Goal: Task Accomplishment & Management: Manage account settings

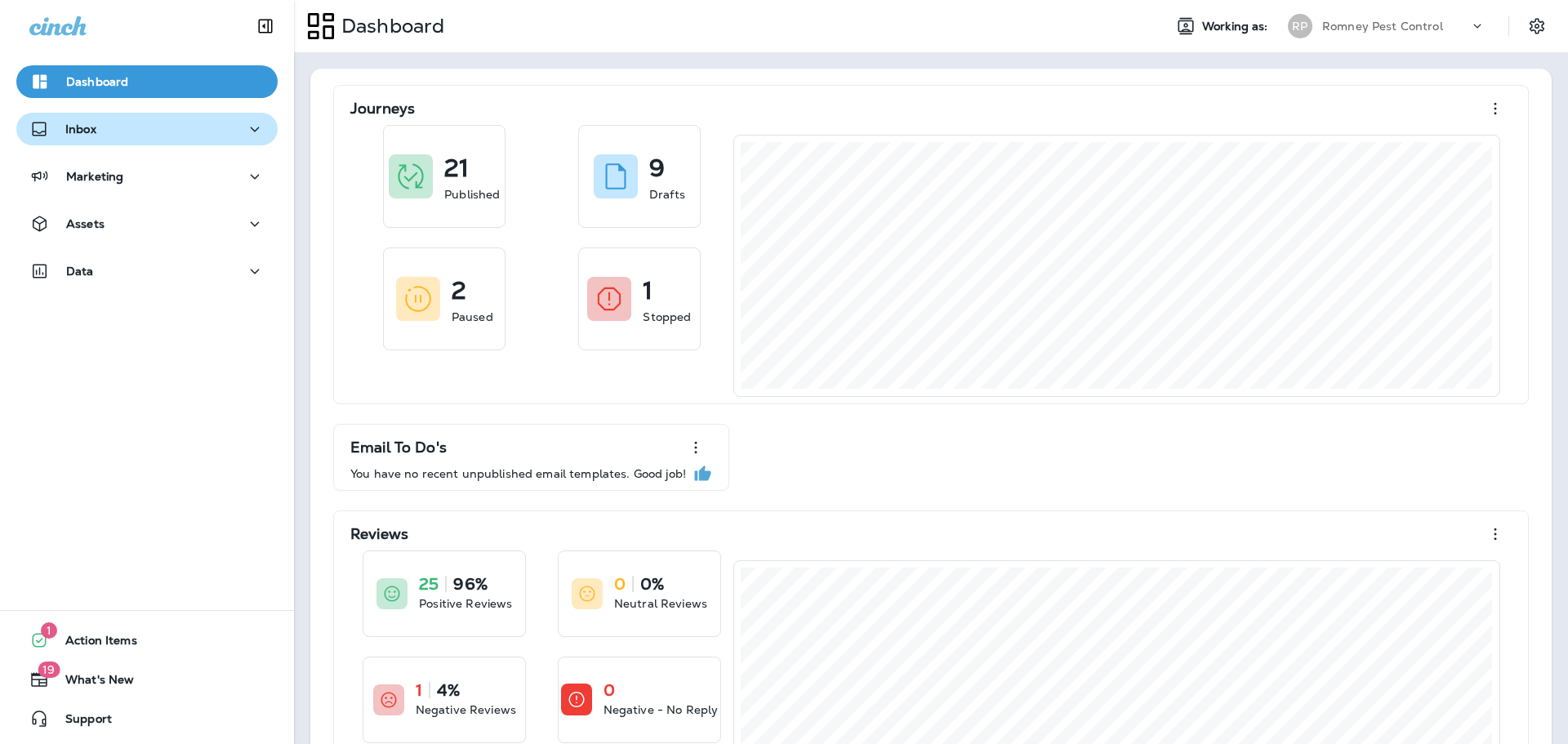
click at [170, 142] on button "Inbox" at bounding box center [147, 128] width 261 height 32
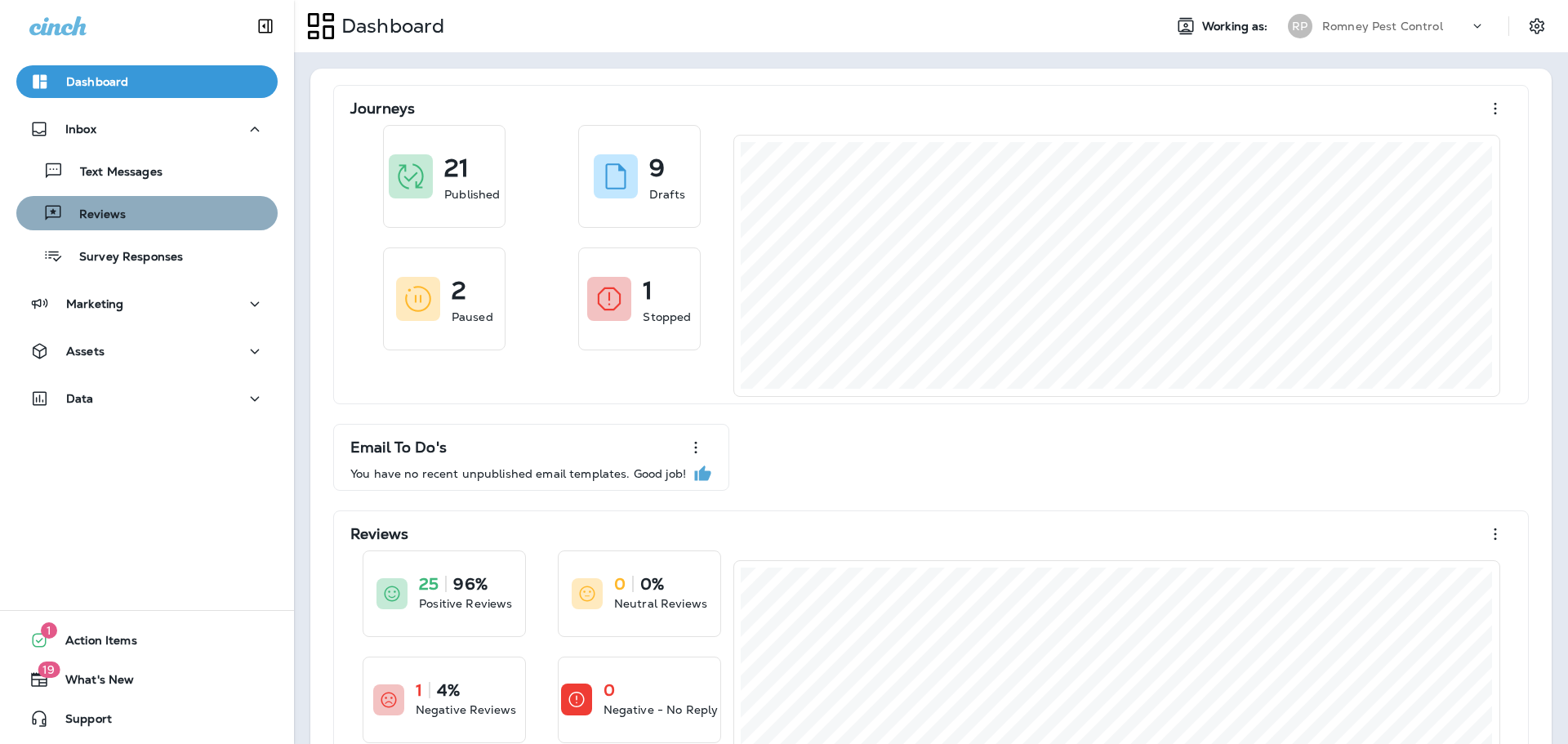
click at [147, 222] on div "Reviews" at bounding box center [147, 212] width 248 height 24
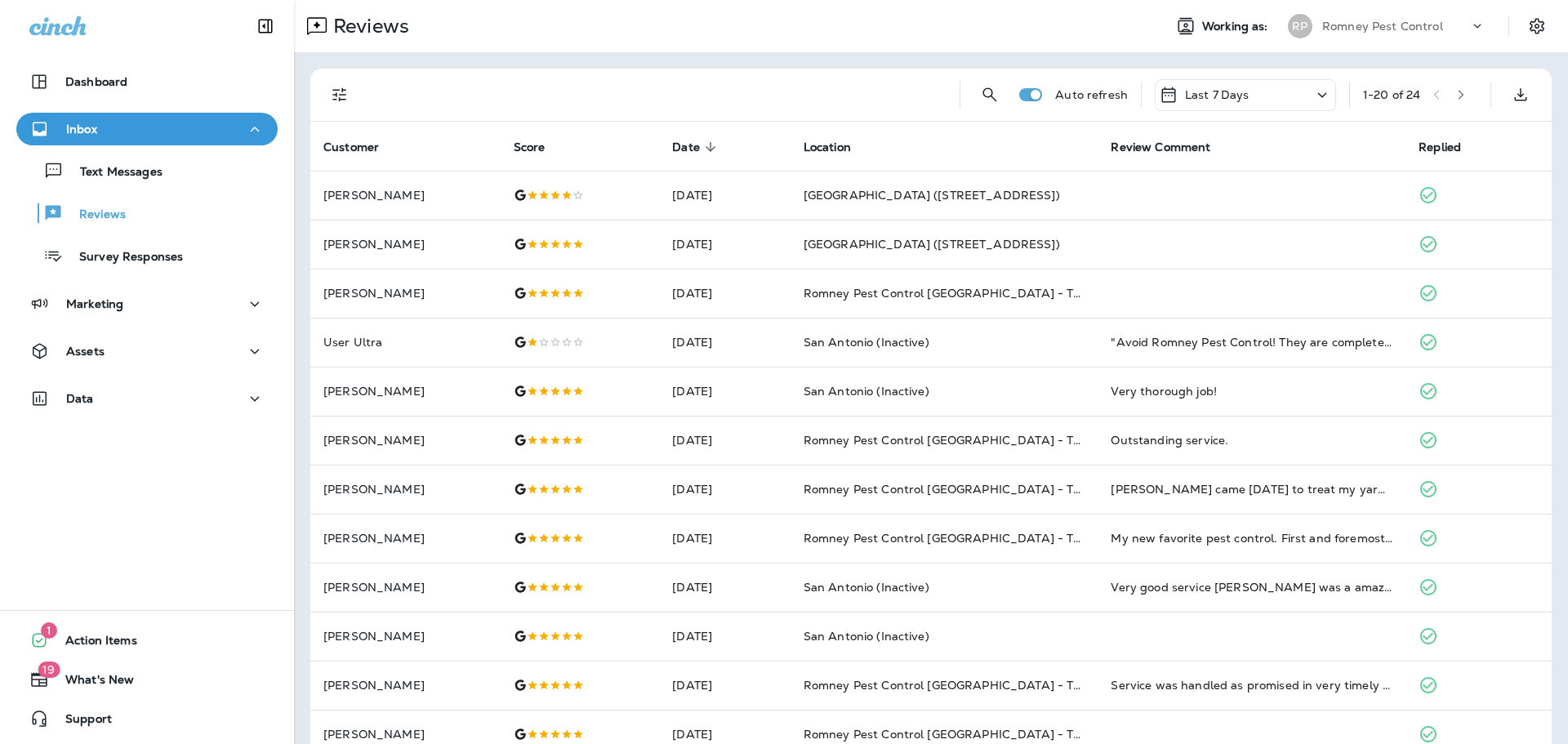
drag, startPoint x: 340, startPoint y: 87, endPoint x: 345, endPoint y: 98, distance: 12.1
click at [340, 87] on icon "Filters" at bounding box center [340, 95] width 20 height 20
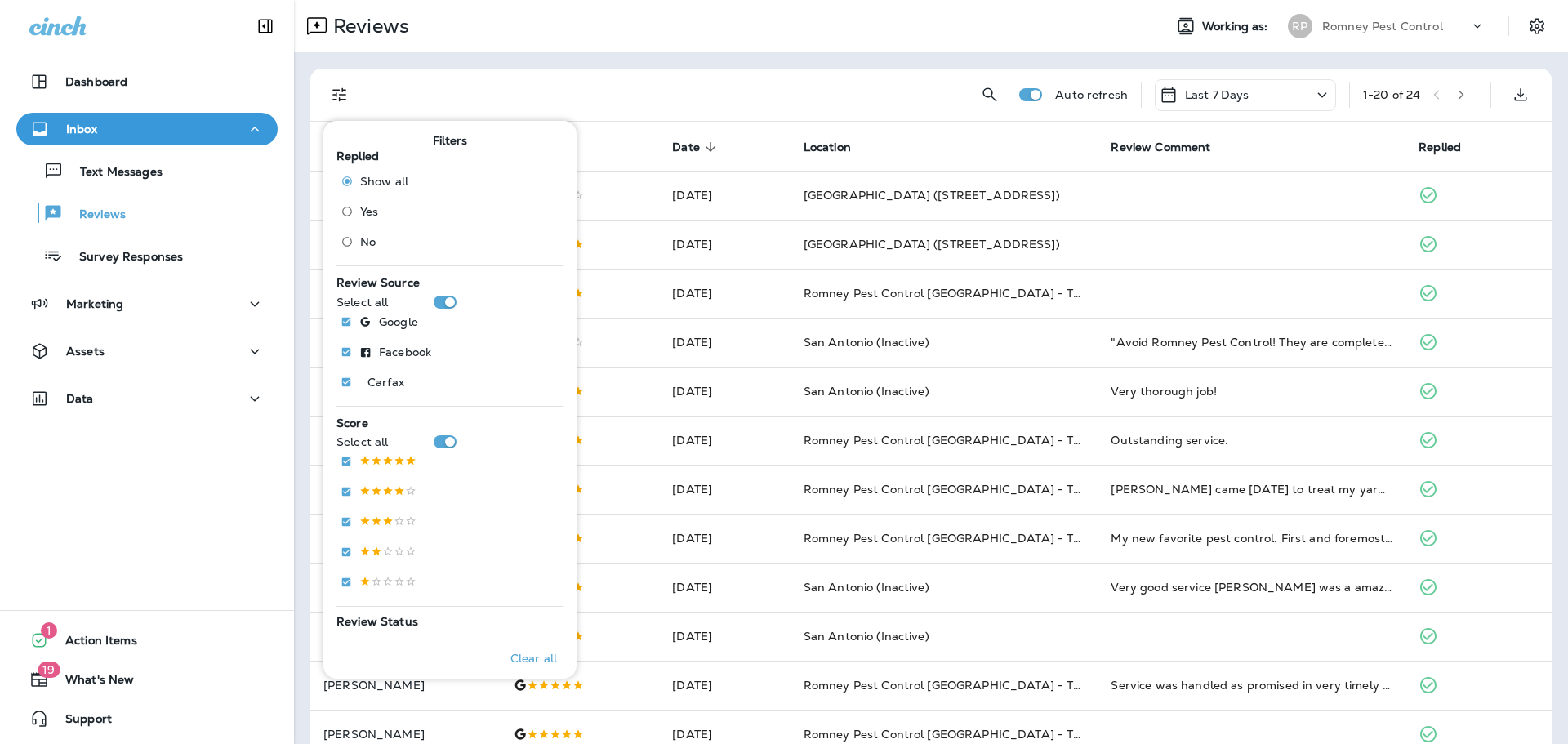
click at [360, 246] on span "No" at bounding box center [367, 242] width 16 height 13
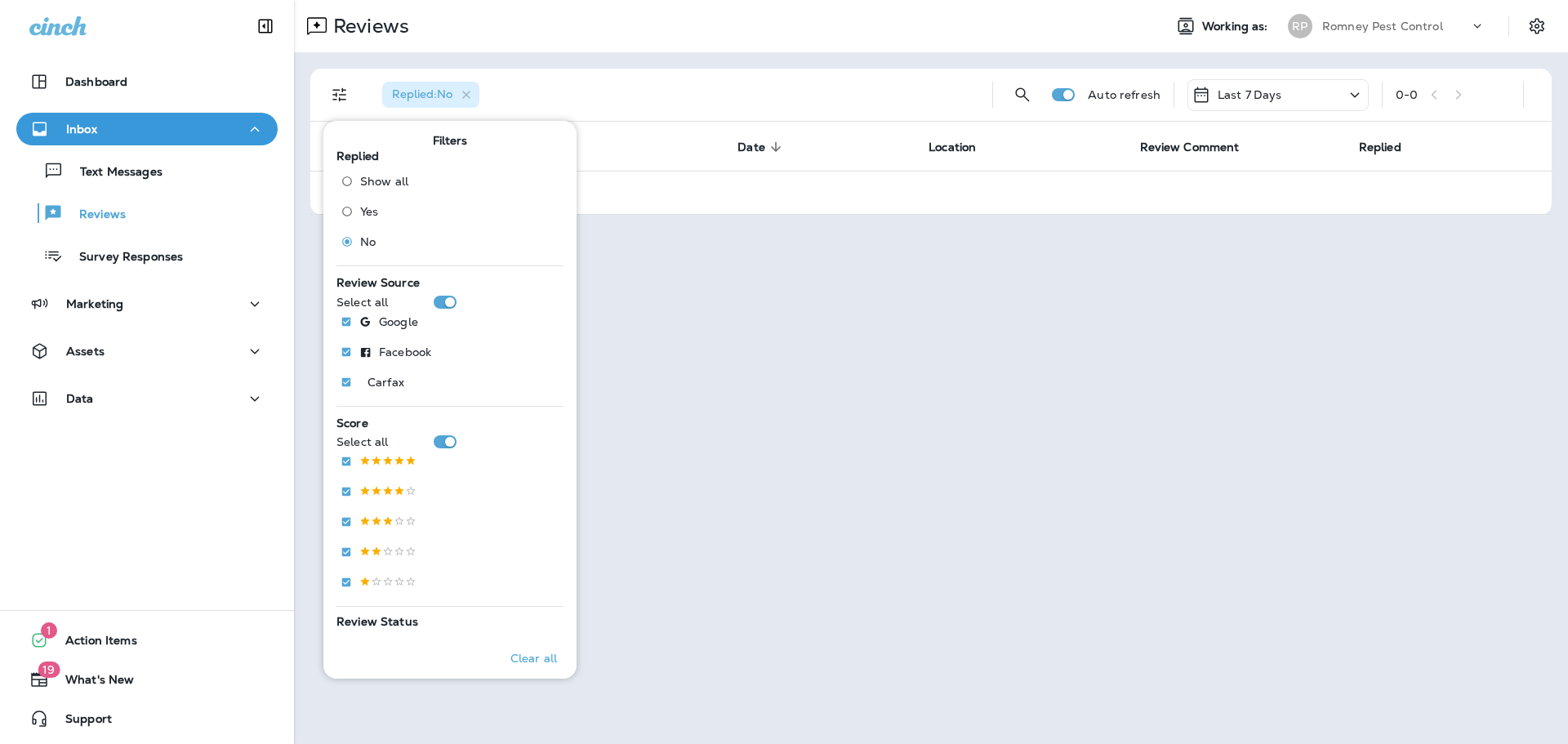
click at [1370, 28] on p "Romney Pest Control" at bounding box center [1382, 27] width 121 height 13
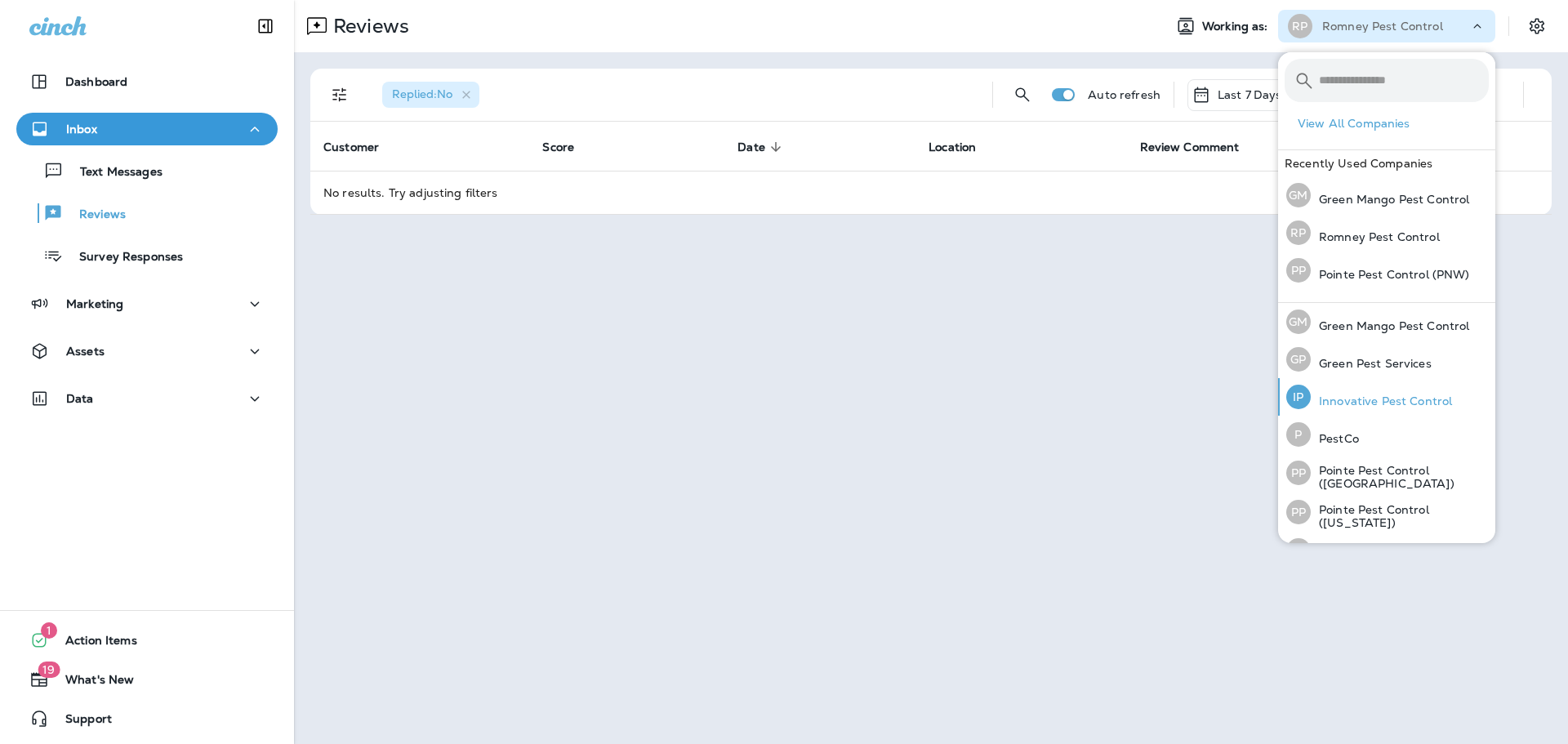
scroll to position [67, 0]
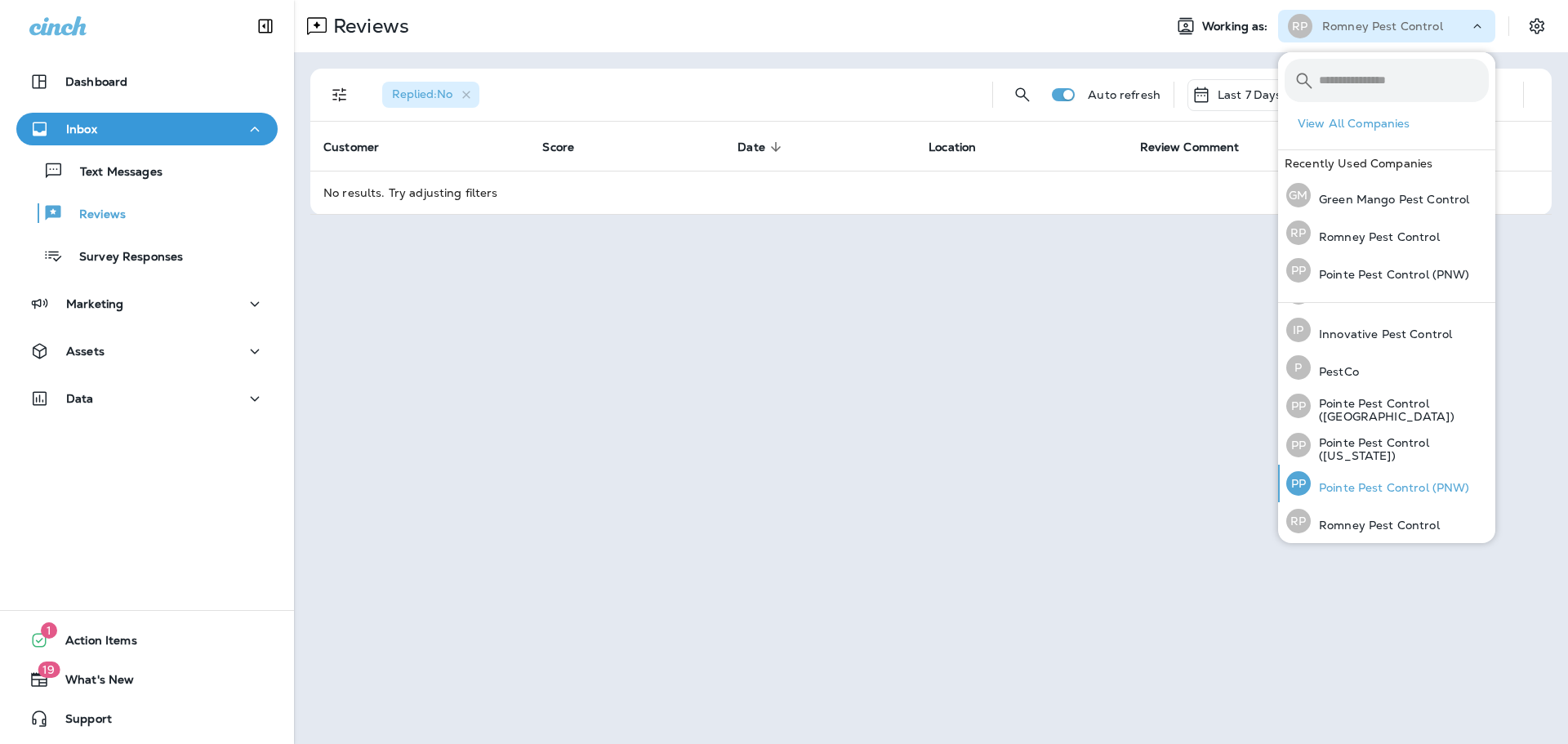
click at [1381, 487] on p "Pointe Pest Control (PNW)" at bounding box center [1390, 488] width 159 height 13
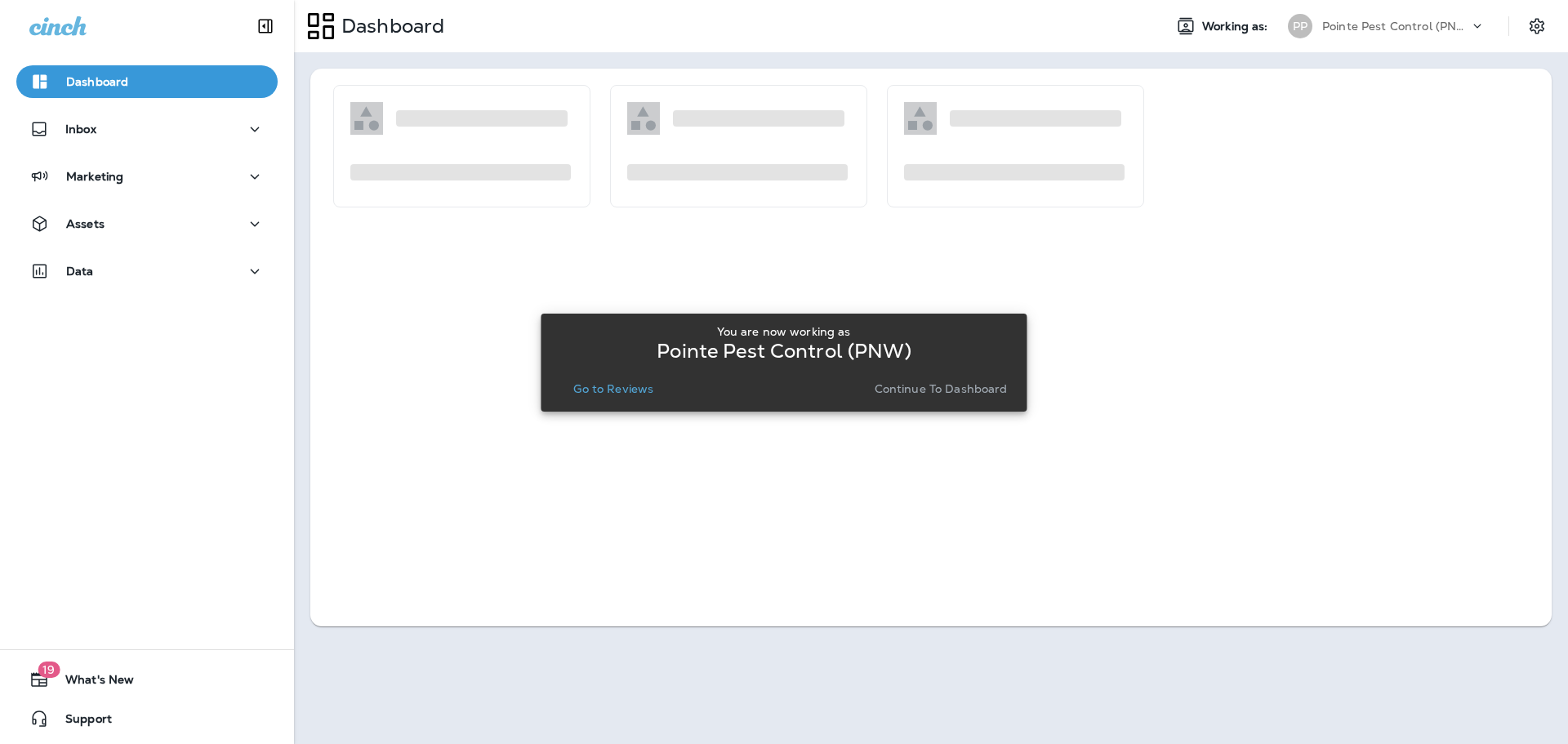
click at [616, 391] on p "Go to Reviews" at bounding box center [613, 389] width 80 height 13
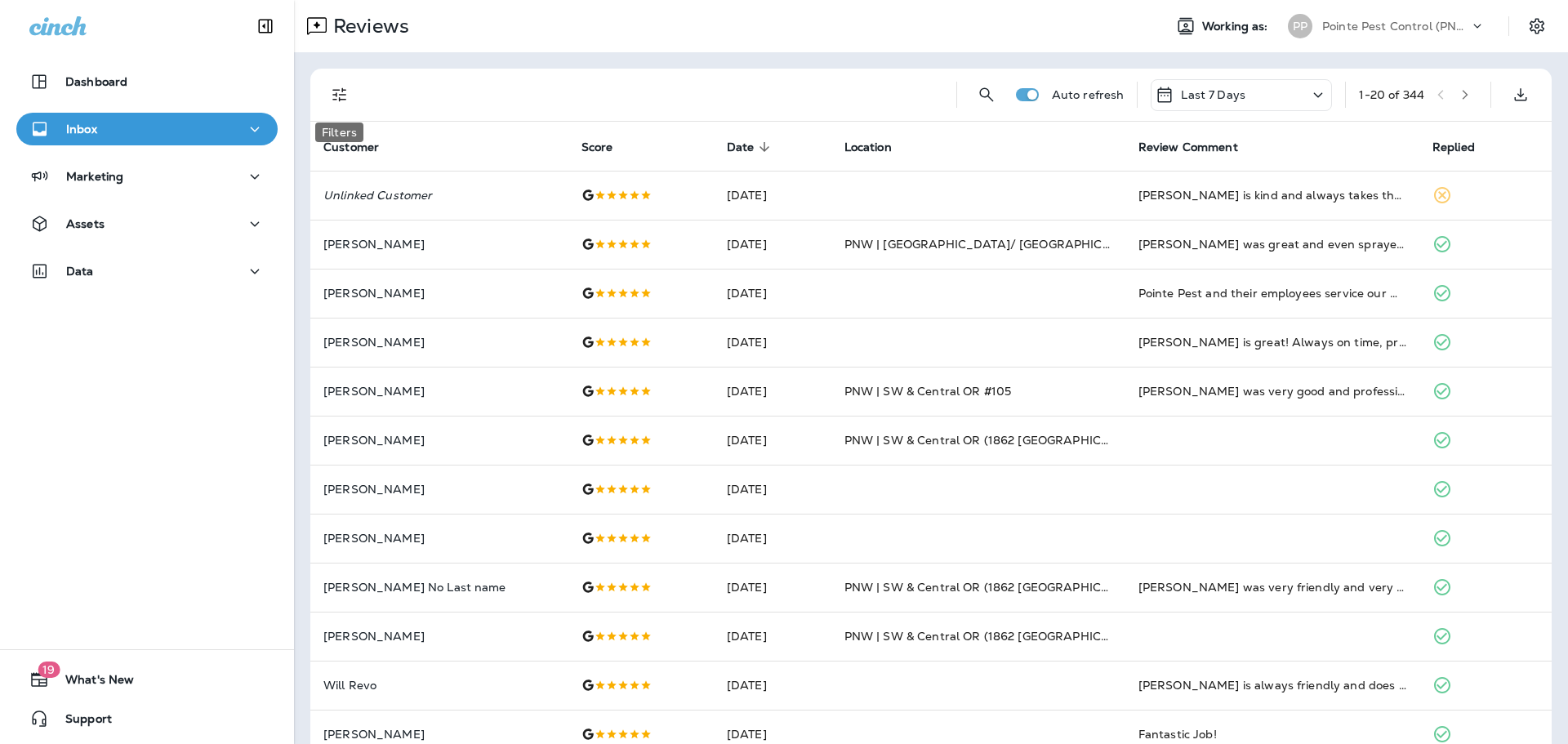
click at [336, 89] on icon "Filters" at bounding box center [339, 95] width 14 height 14
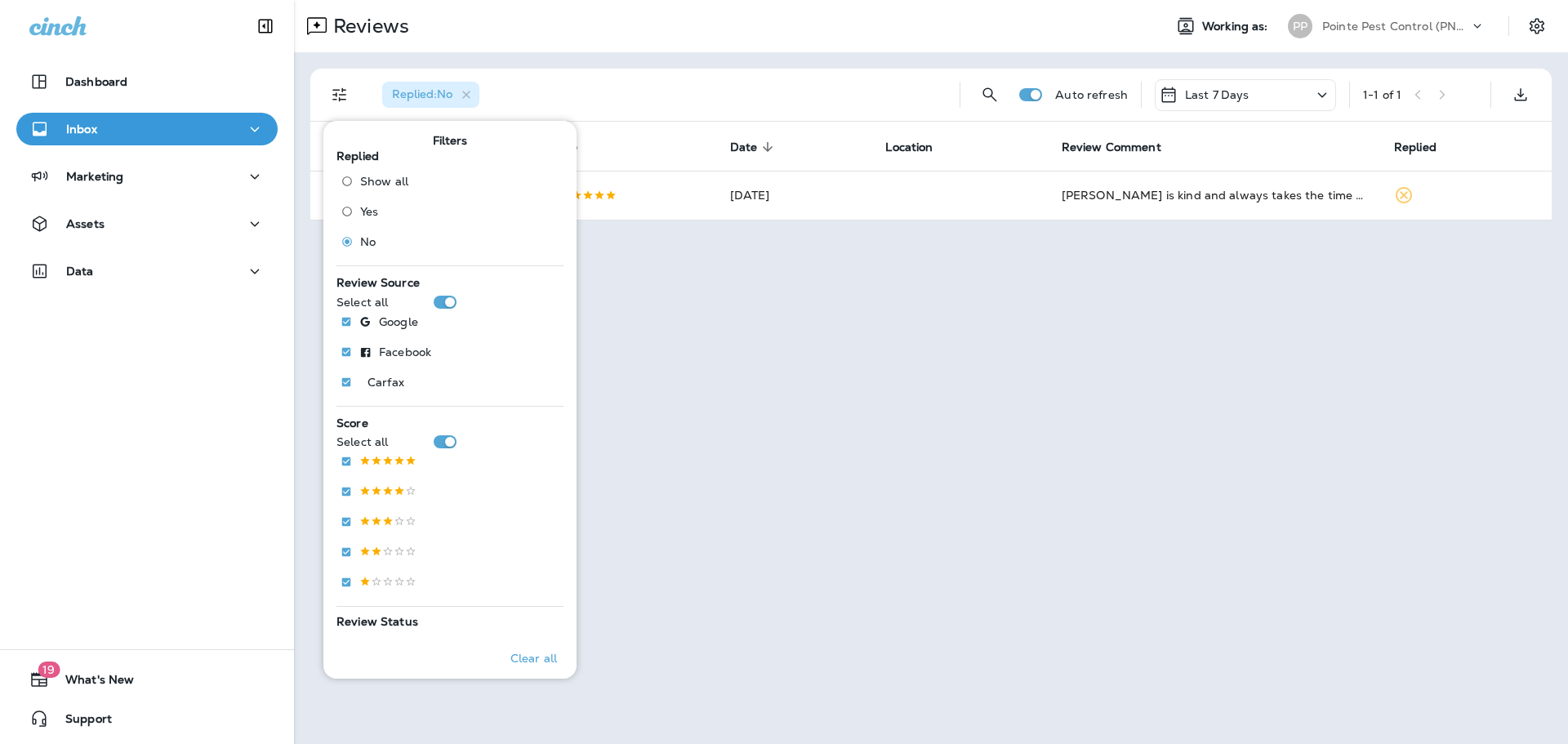
click at [668, 32] on div "Reviews" at bounding box center [722, 26] width 856 height 32
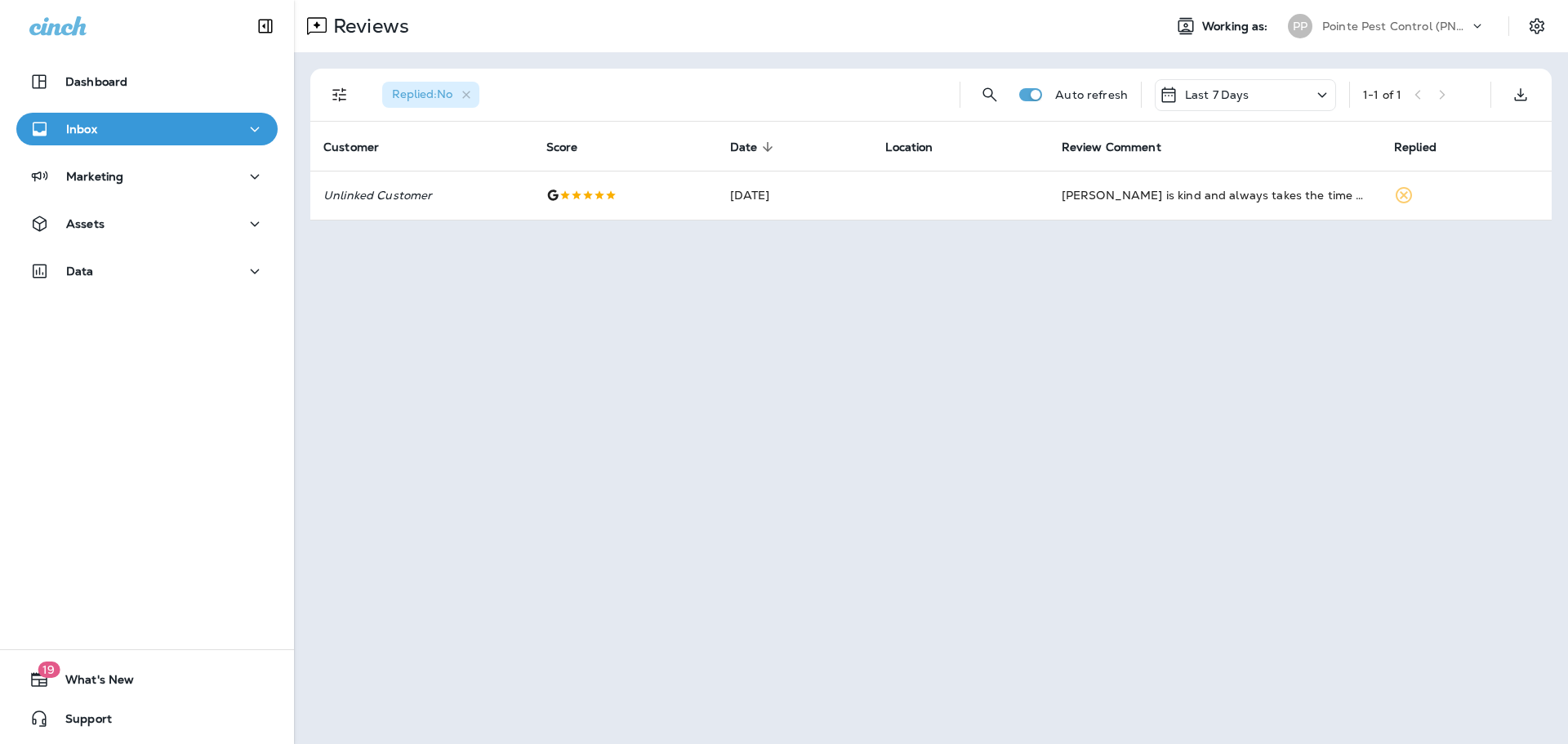
click at [1361, 17] on div "Pointe Pest Control (PNW)" at bounding box center [1396, 26] width 147 height 24
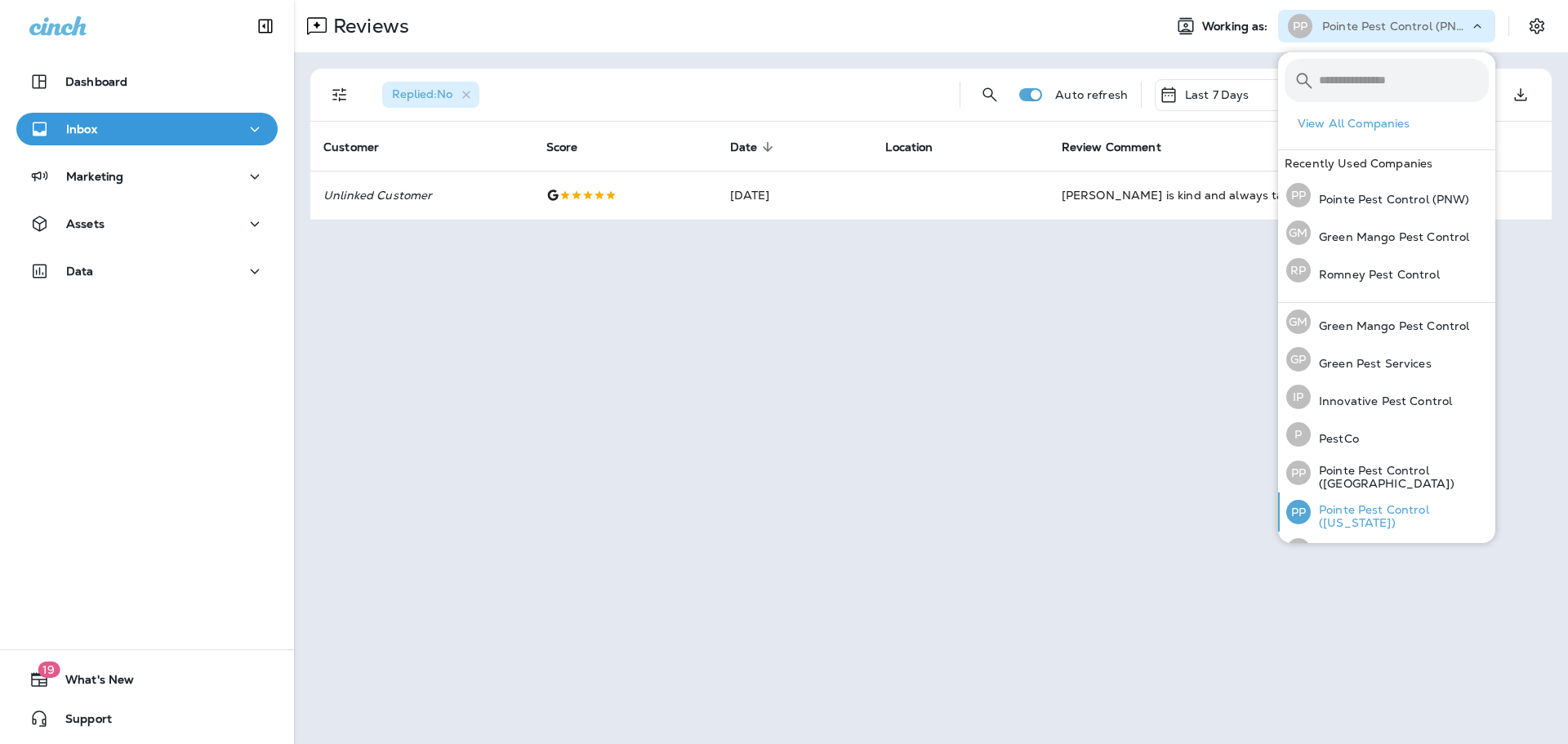
click at [1421, 511] on p "Pointe Pest Control ([US_STATE])" at bounding box center [1400, 516] width 178 height 26
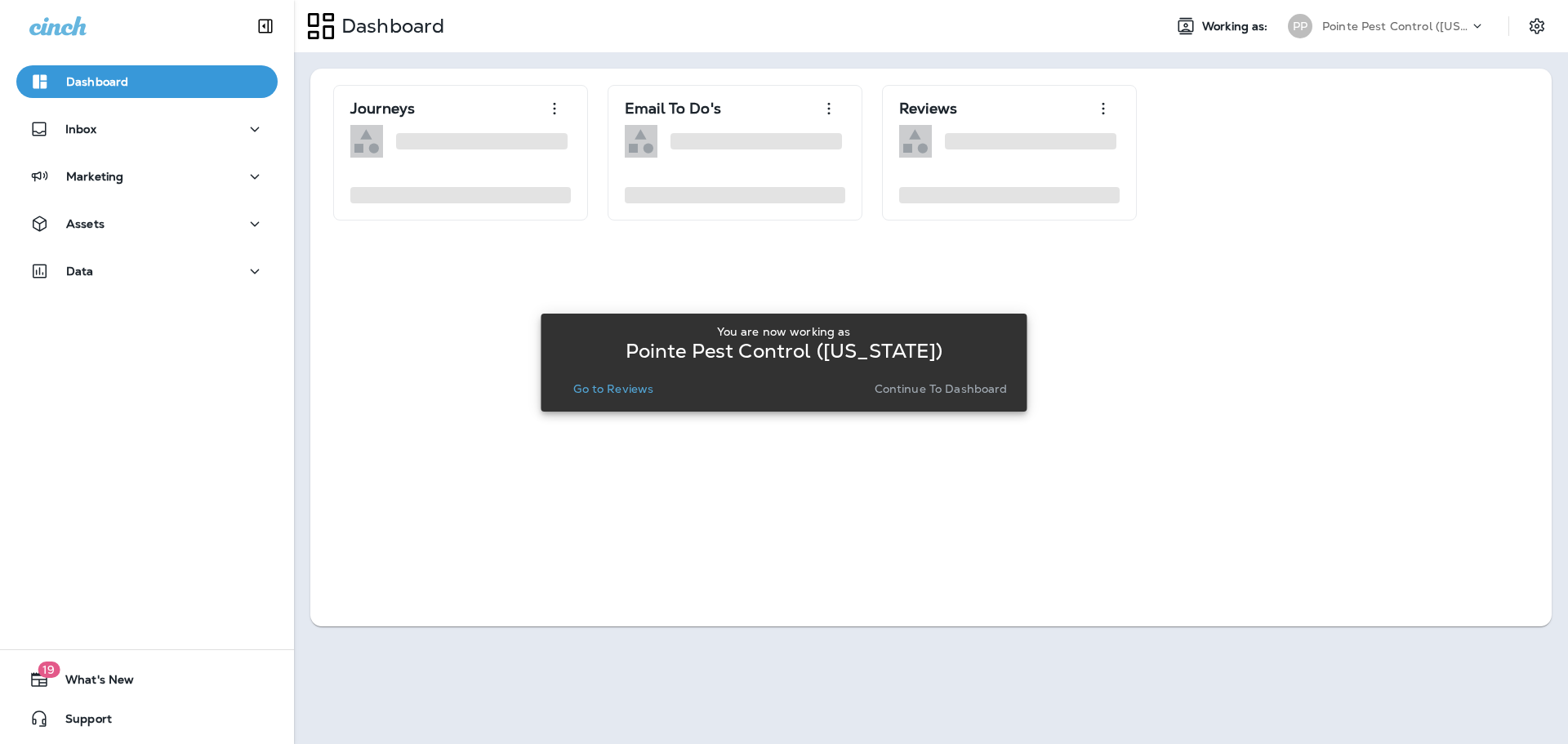
click at [607, 392] on p "Go to Reviews" at bounding box center [613, 389] width 80 height 13
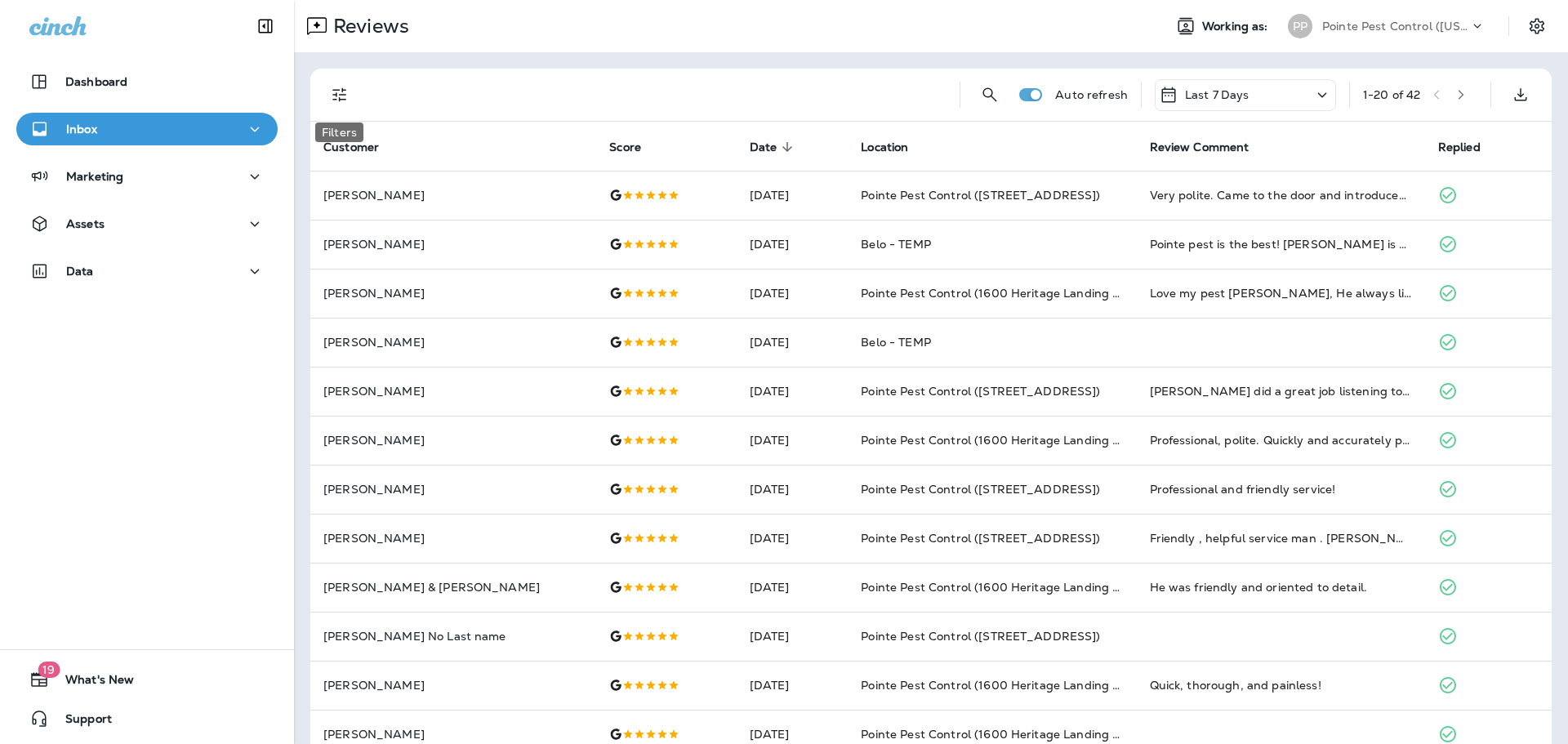
click at [353, 92] on button "Filters" at bounding box center [339, 94] width 32 height 32
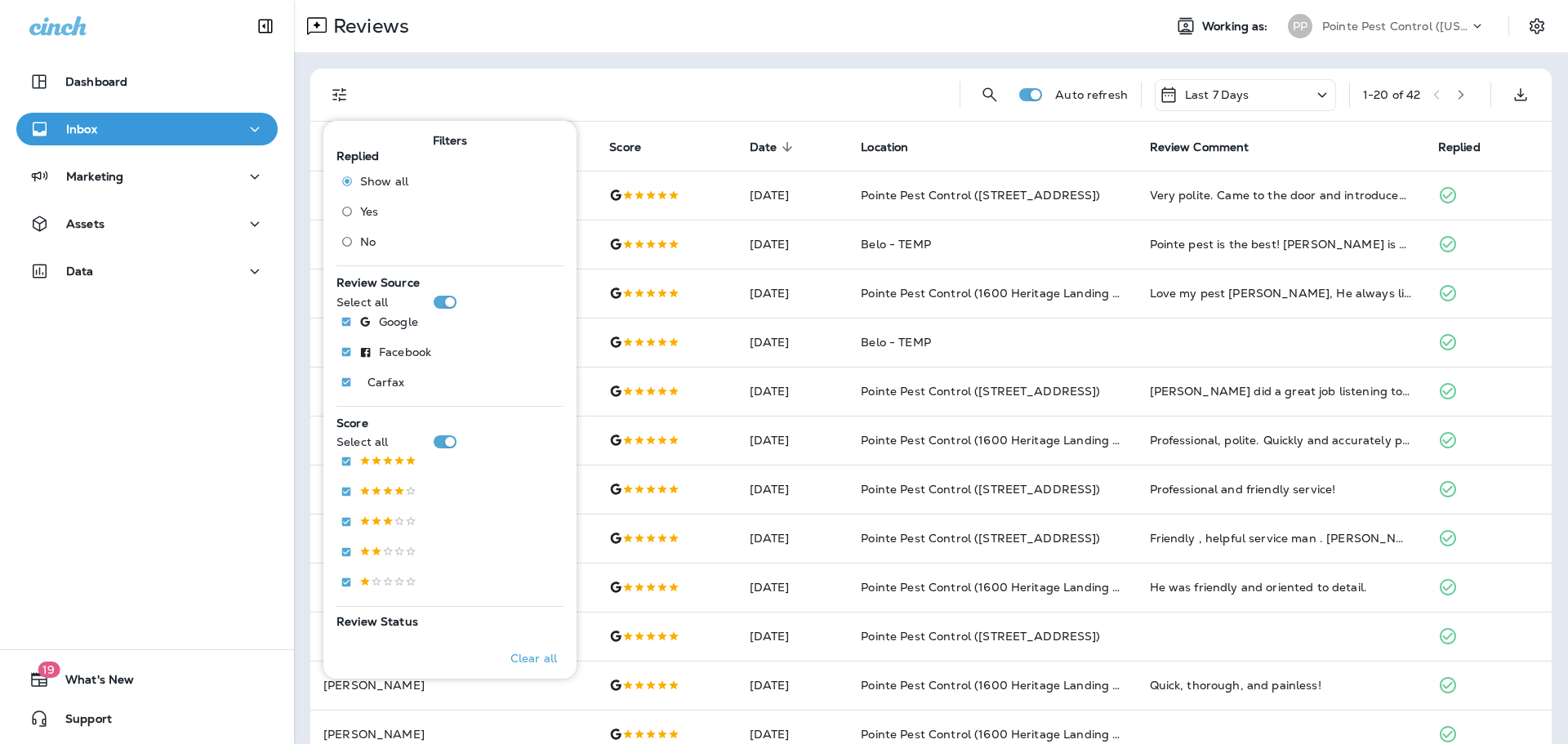
click at [360, 250] on label "No" at bounding box center [371, 242] width 74 height 26
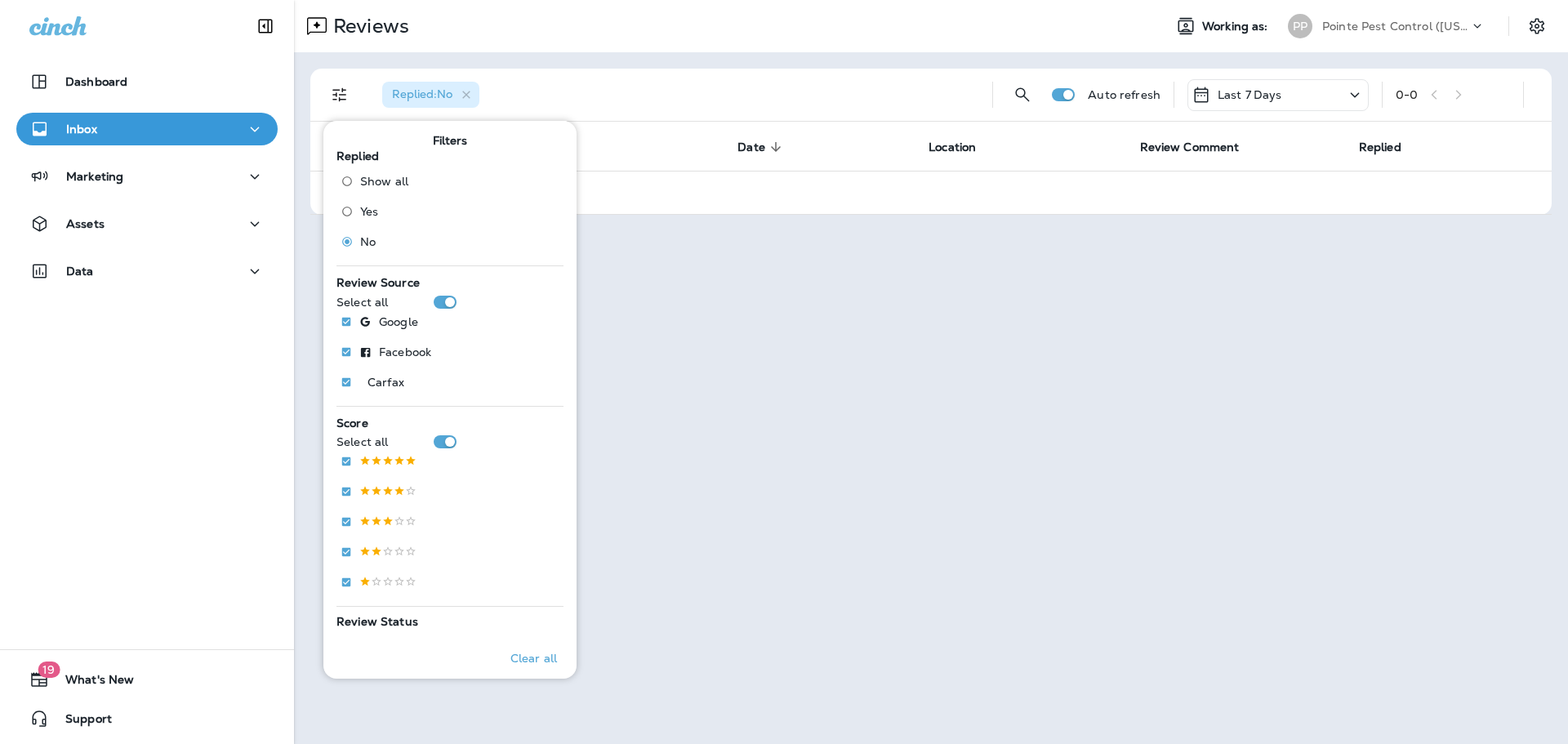
click at [1447, 27] on p "Pointe Pest Control ([US_STATE])" at bounding box center [1396, 27] width 147 height 13
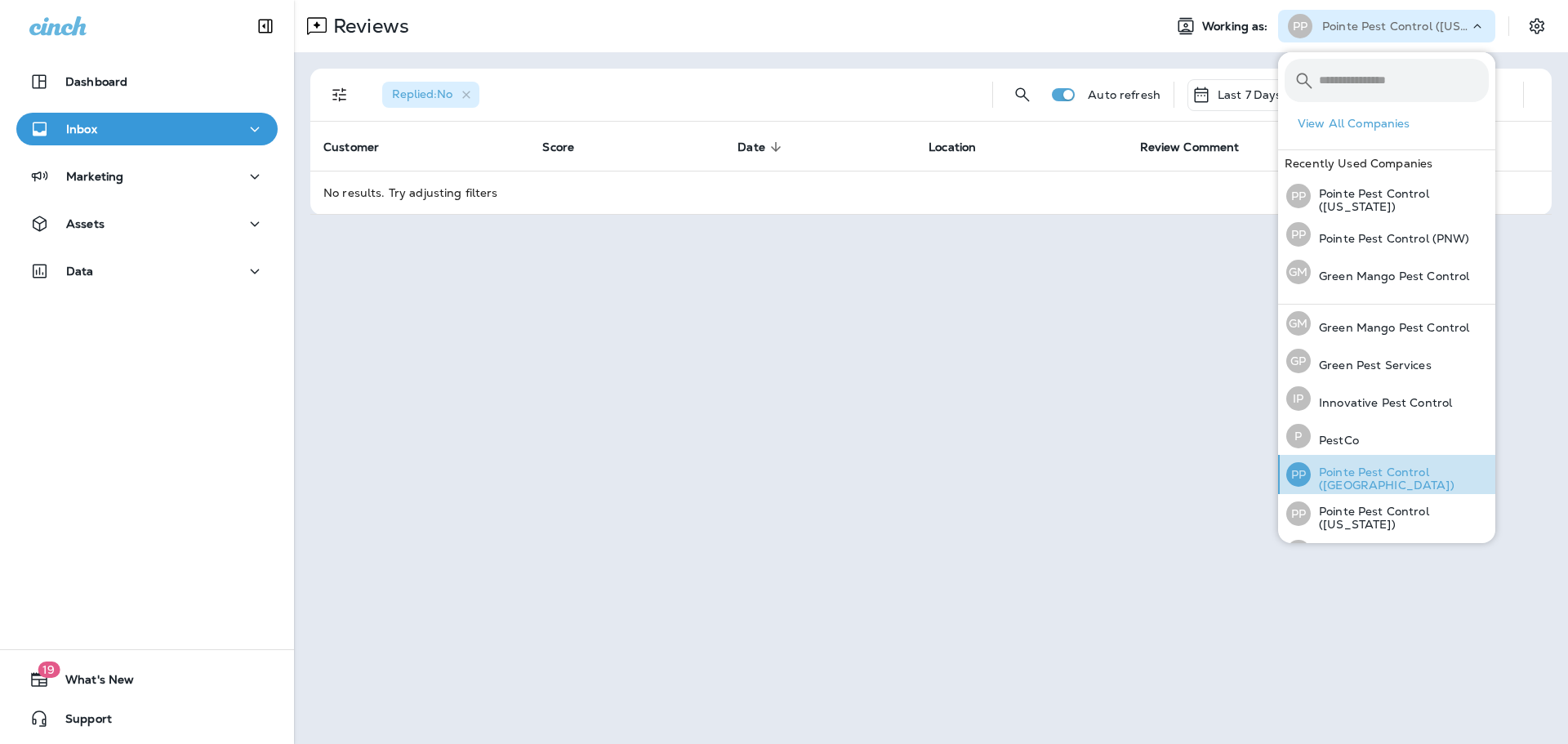
click at [1392, 483] on p "Pointe Pest Control ([GEOGRAPHIC_DATA])" at bounding box center [1400, 478] width 178 height 26
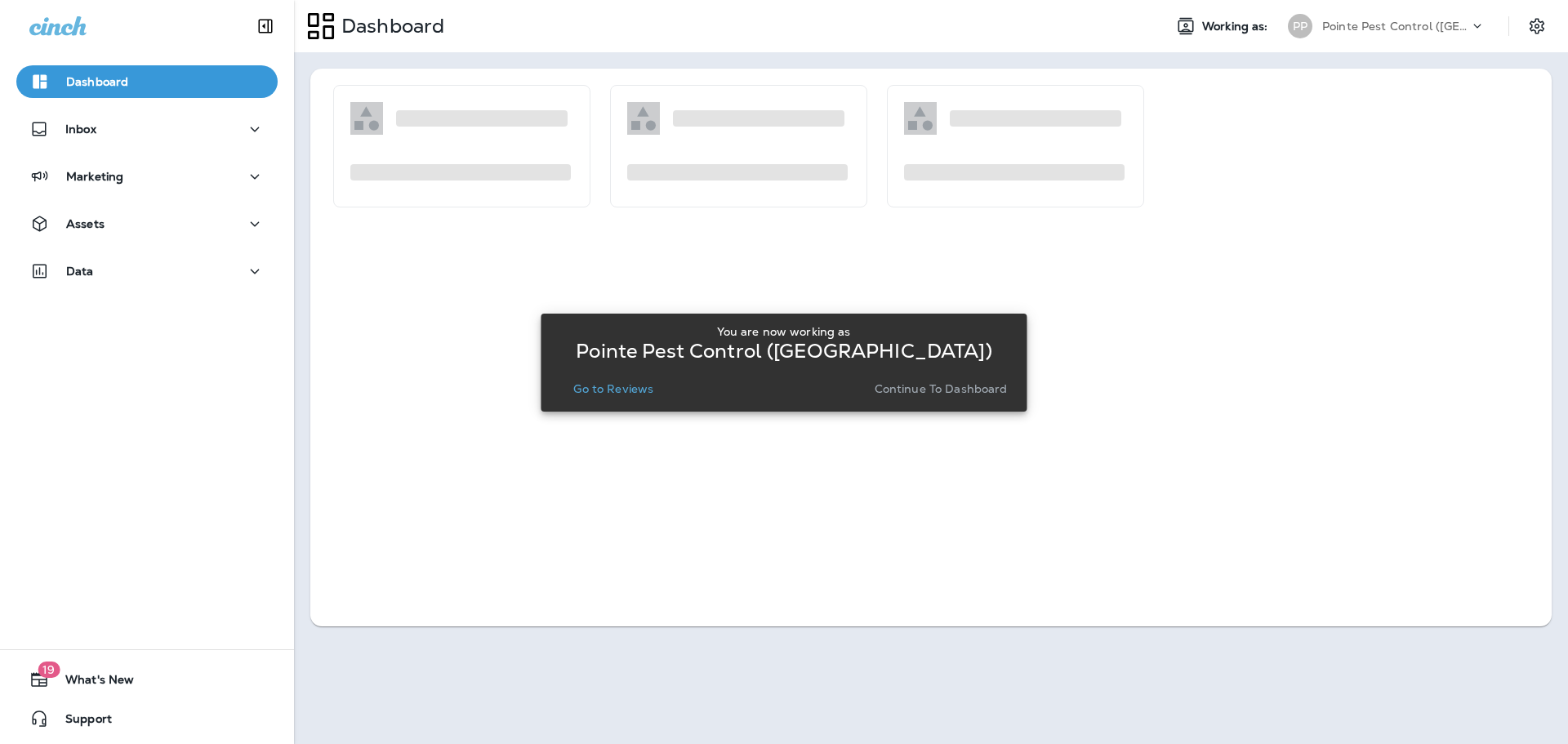
click at [610, 387] on p "Go to Reviews" at bounding box center [613, 389] width 80 height 13
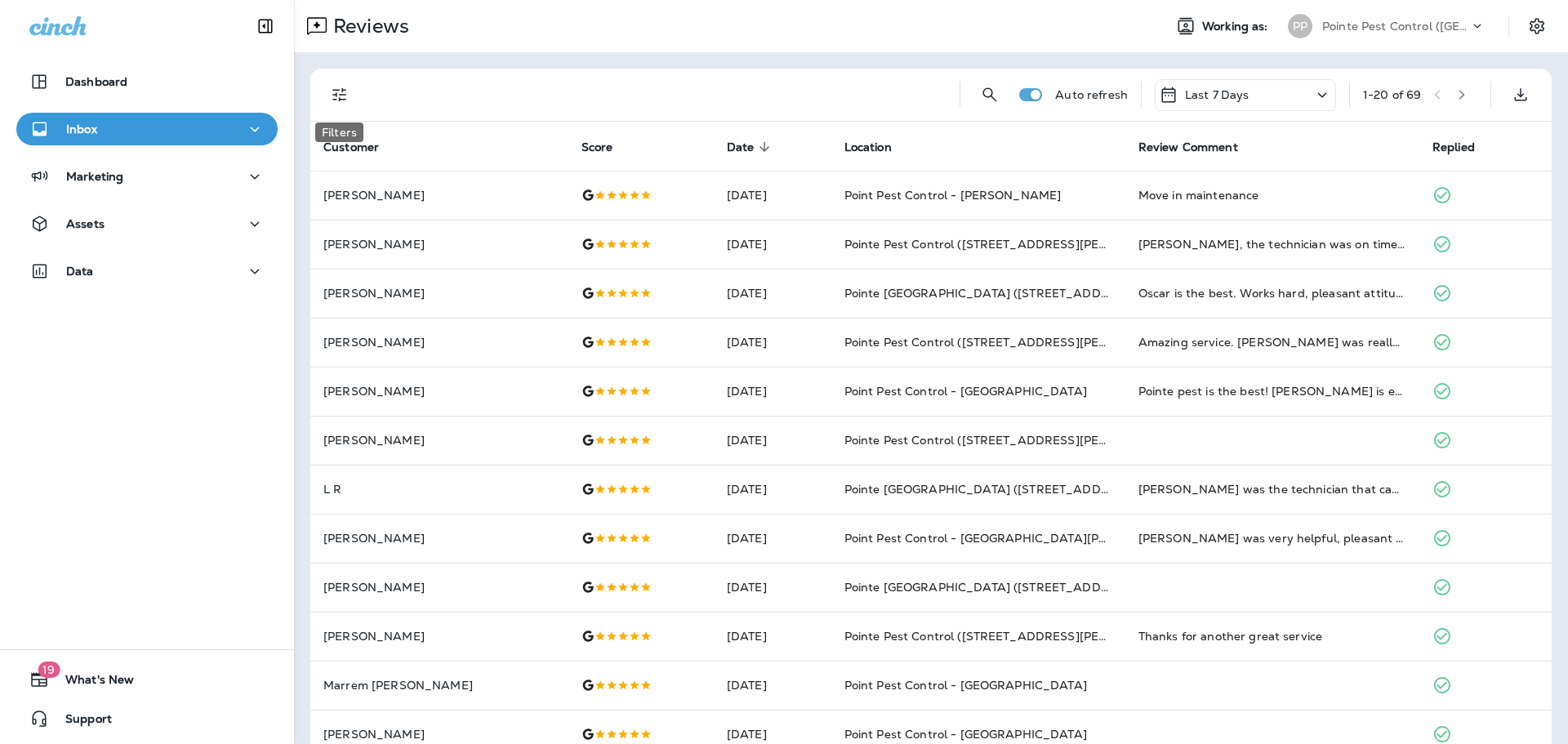
click at [337, 92] on icon "Filters" at bounding box center [340, 95] width 20 height 20
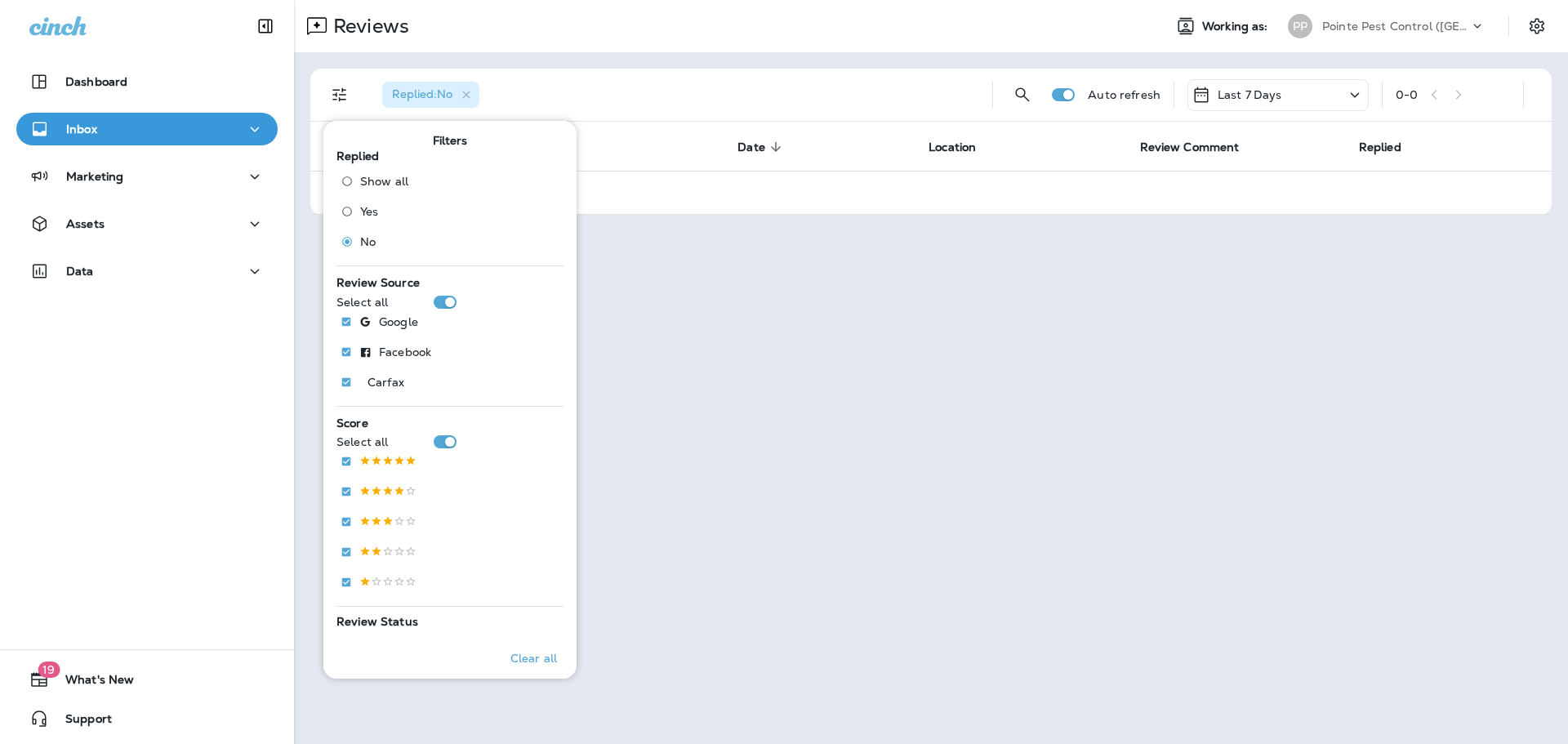
drag, startPoint x: 799, startPoint y: 62, endPoint x: 1268, endPoint y: 38, distance: 469.6
click at [799, 62] on div "Replied : No Auto refresh Last 7 Days 0 - 0 Customer Score Date sorted descendi…" at bounding box center [931, 142] width 1274 height 179
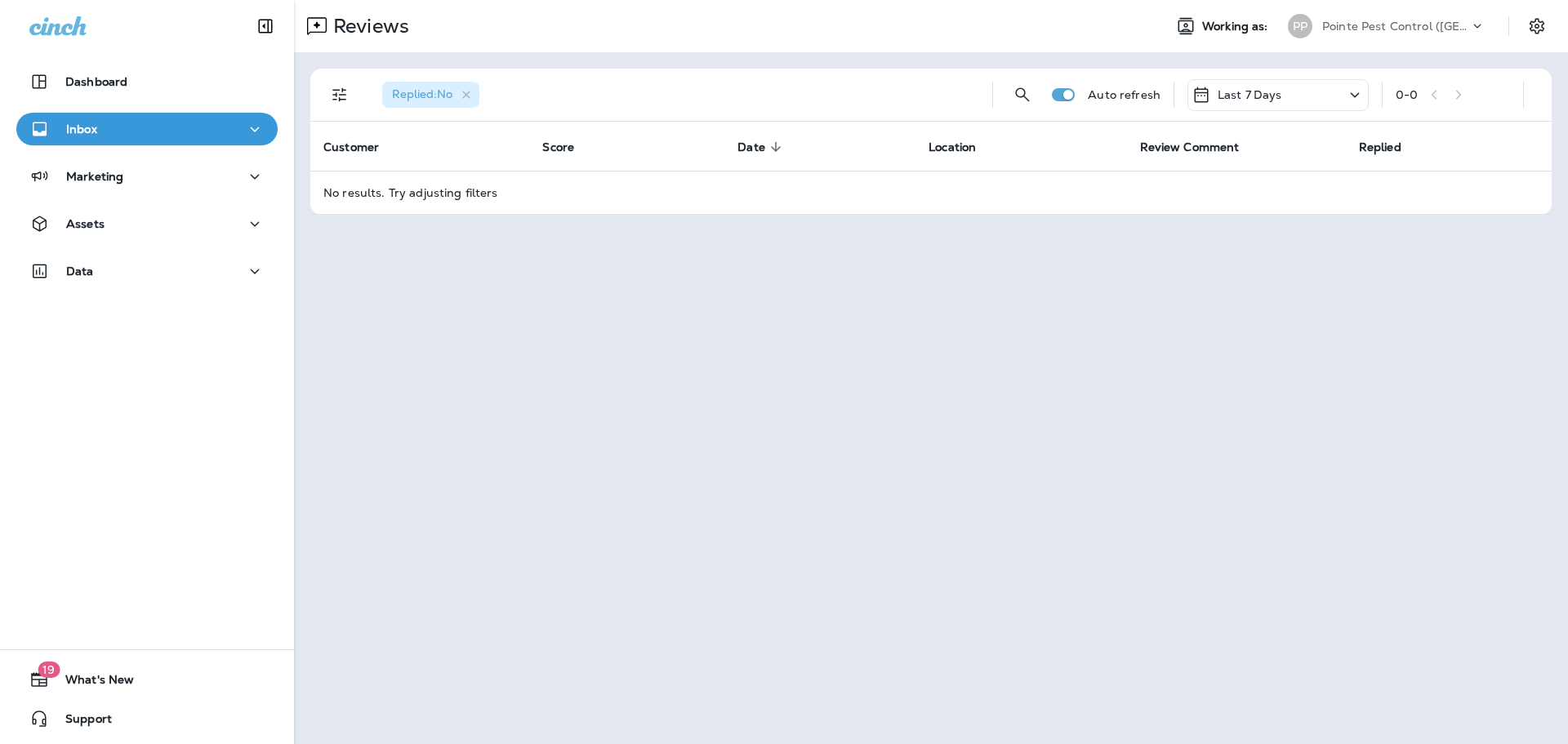
click at [1473, 38] on div at bounding box center [1484, 30] width 31 height 24
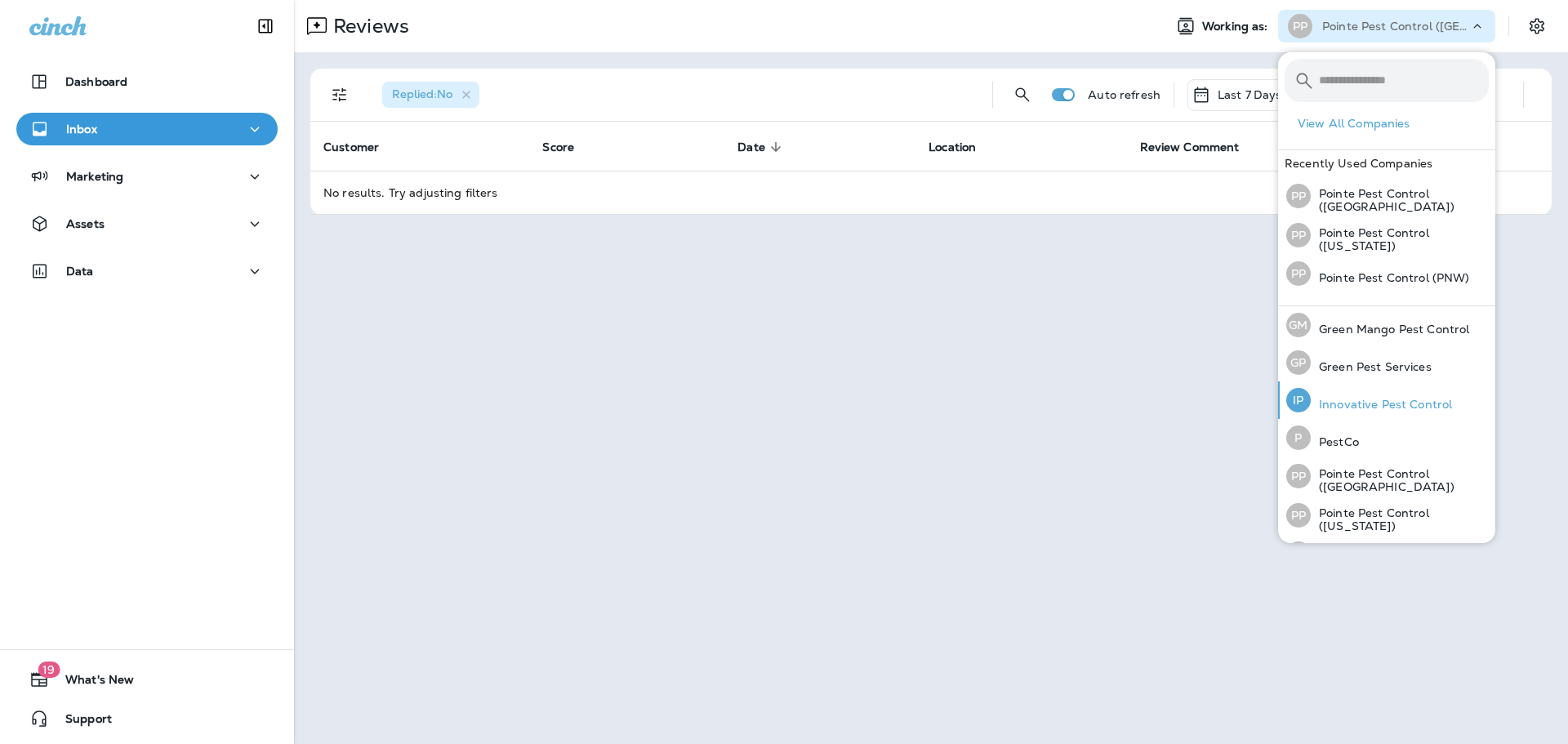
click at [1375, 392] on div "IP Innovative Pest Control" at bounding box center [1369, 400] width 179 height 37
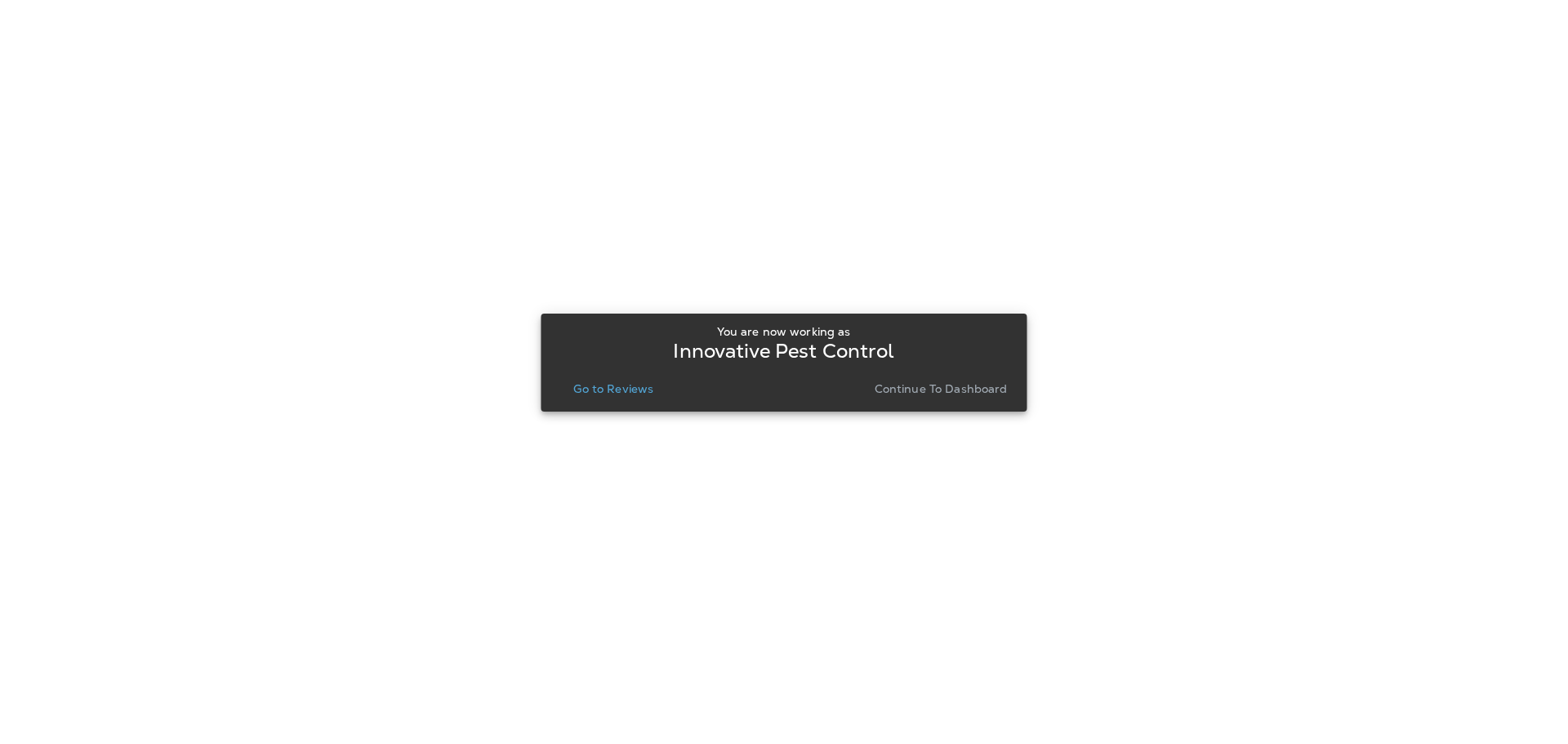
click at [594, 380] on button "Go to Reviews" at bounding box center [614, 388] width 93 height 22
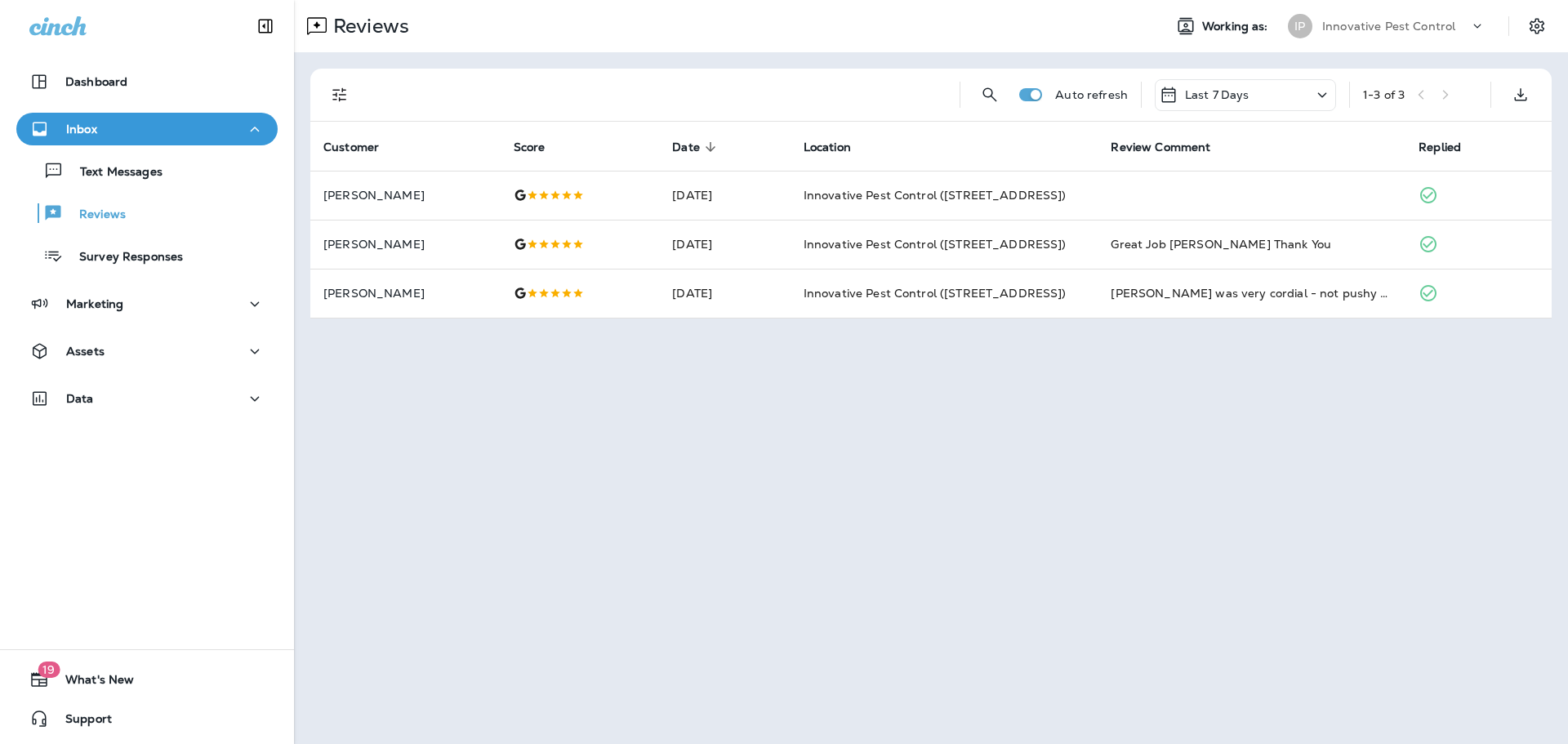
click at [1399, 30] on p "Innovative Pest Control" at bounding box center [1389, 27] width 133 height 13
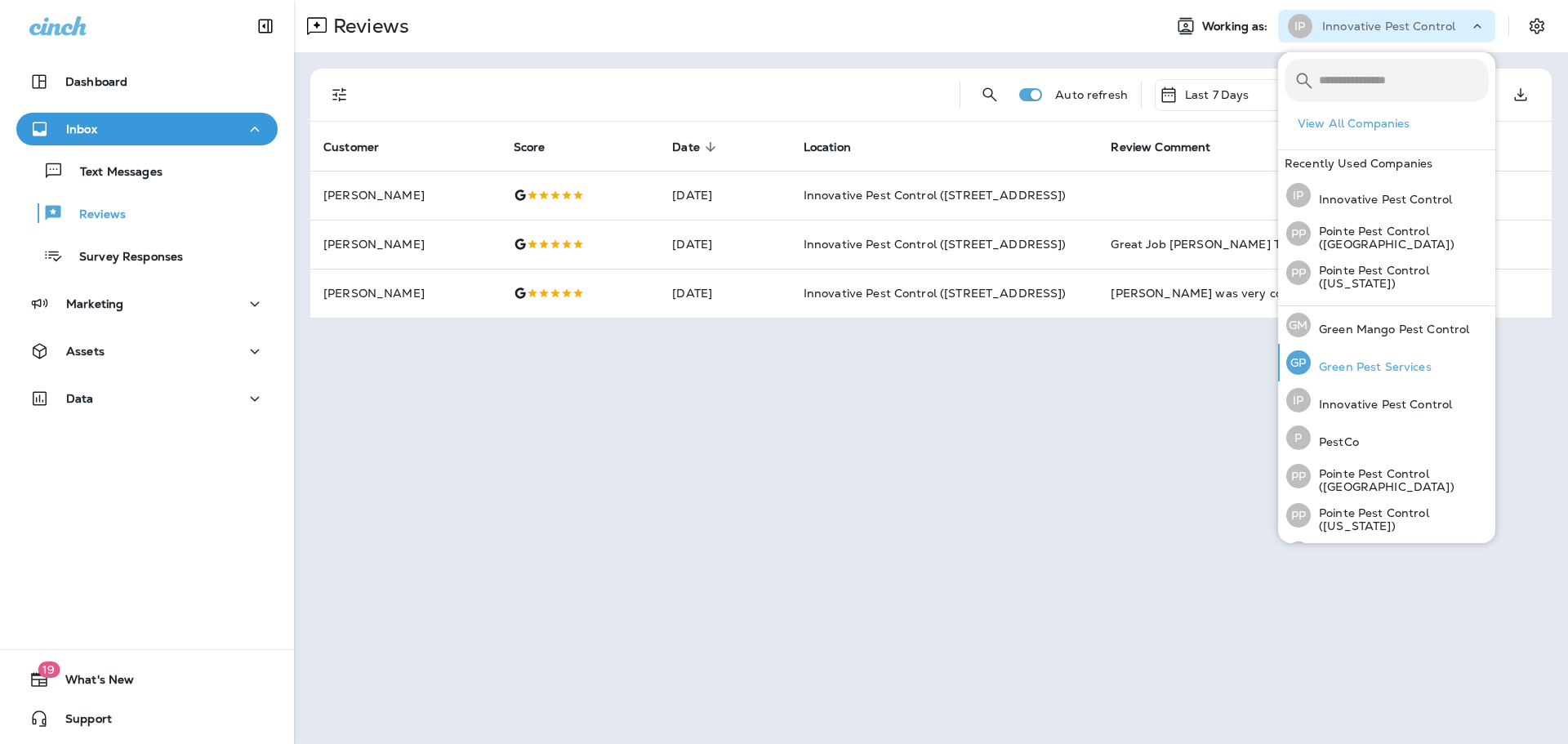
click at [1406, 369] on p "Green Pest Services" at bounding box center [1371, 367] width 121 height 13
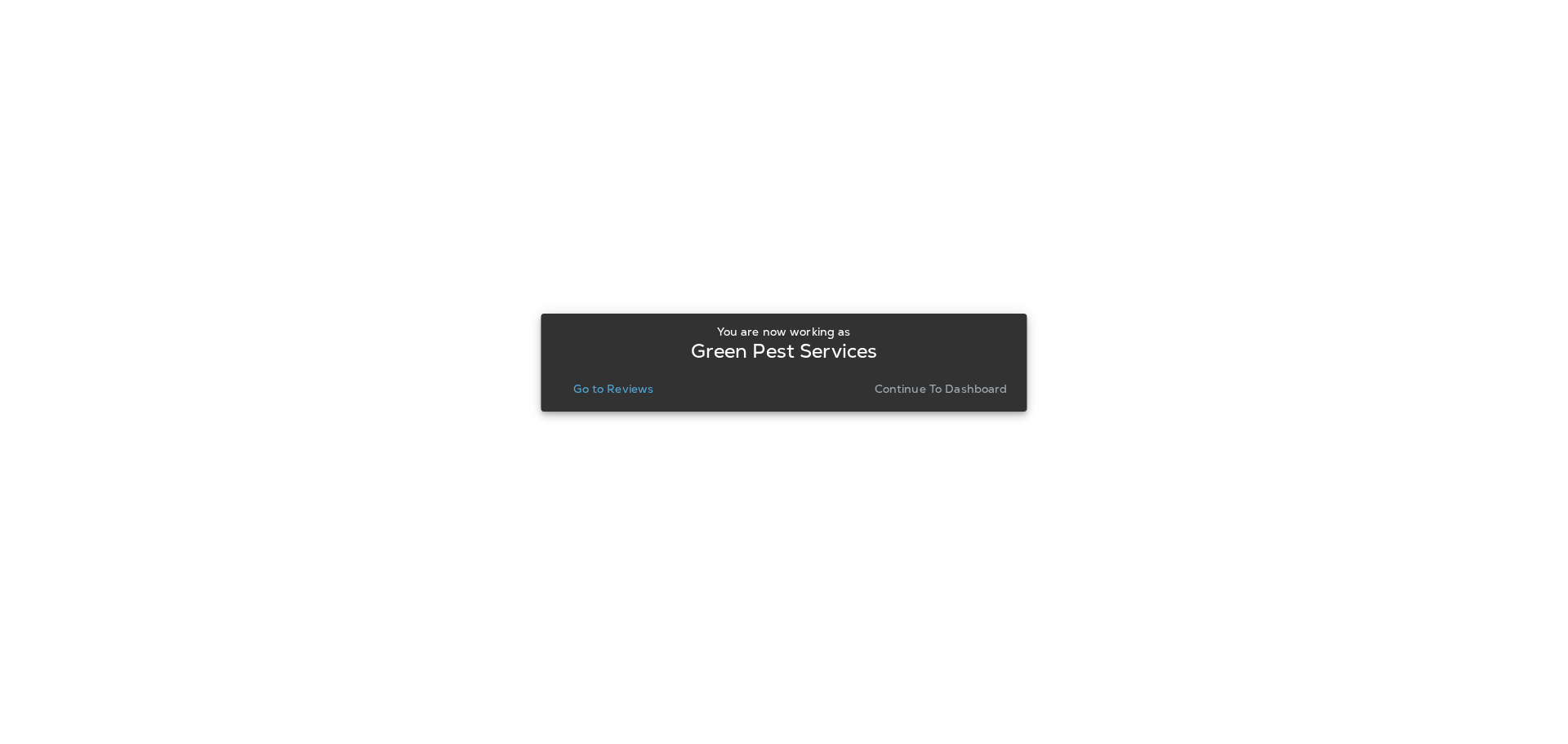
click at [622, 382] on p "Go to Reviews" at bounding box center [613, 389] width 80 height 13
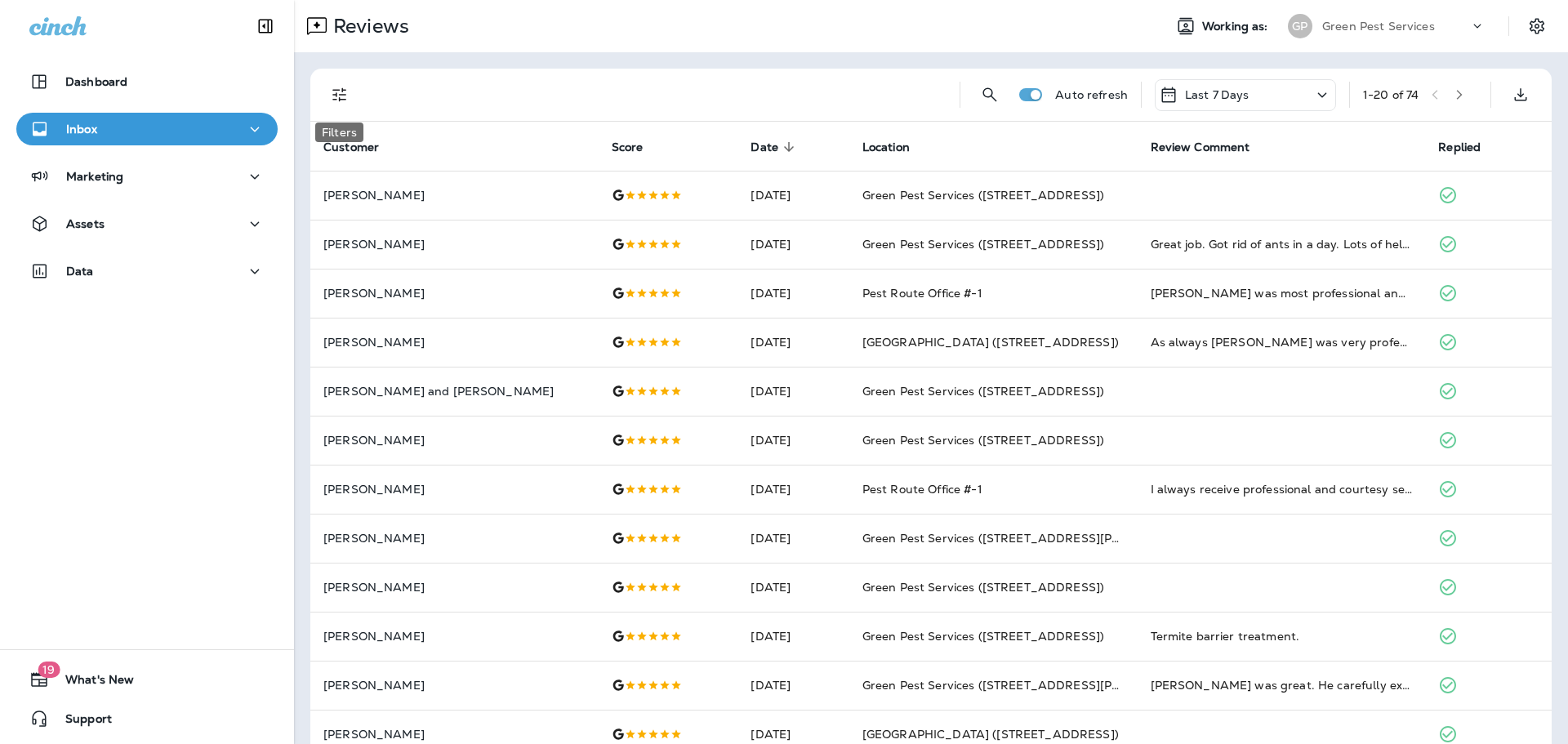
drag, startPoint x: 338, startPoint y: 90, endPoint x: 341, endPoint y: 128, distance: 38.1
click at [338, 90] on icon "Filters" at bounding box center [339, 95] width 14 height 14
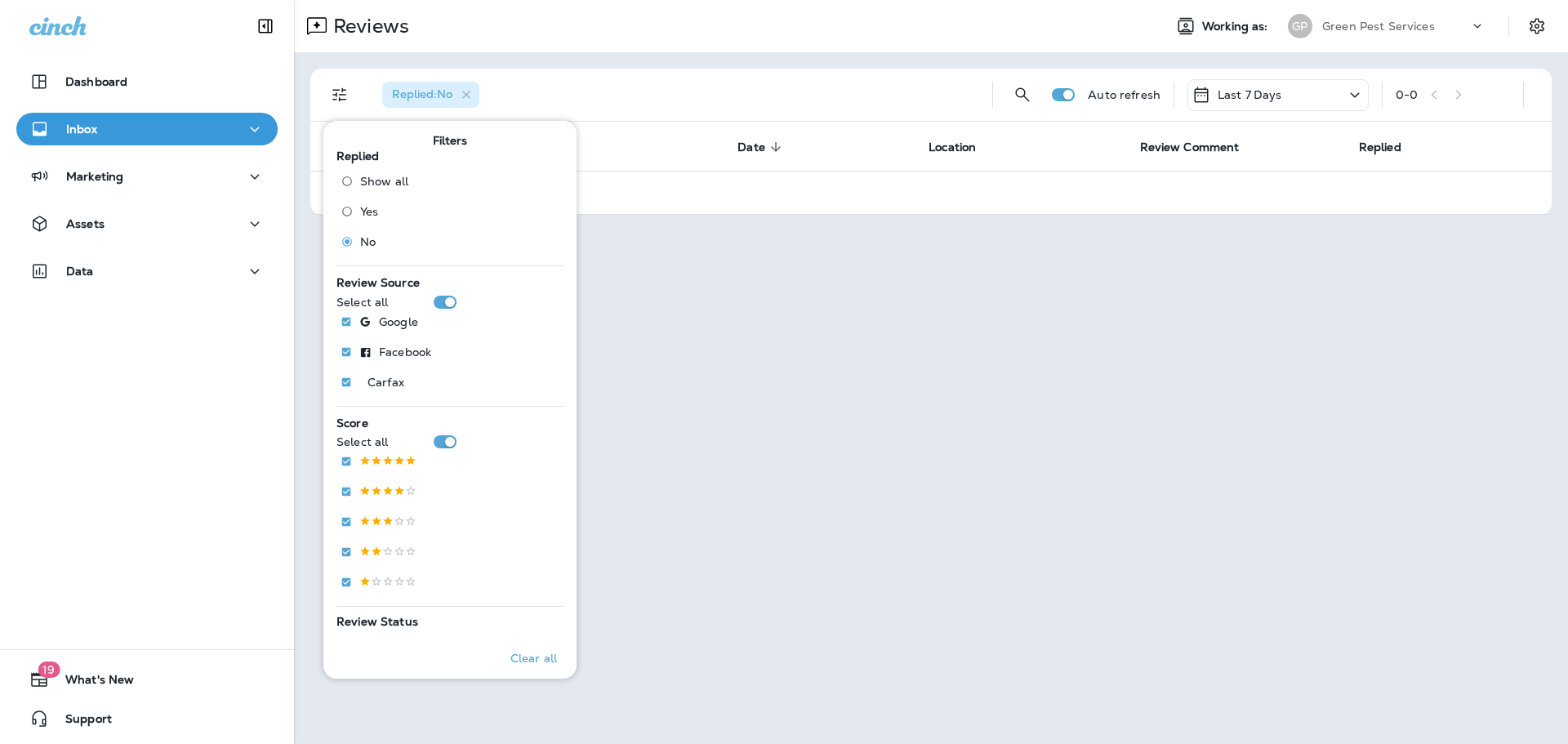
click at [1436, 29] on div "Green Pest Services" at bounding box center [1396, 26] width 147 height 24
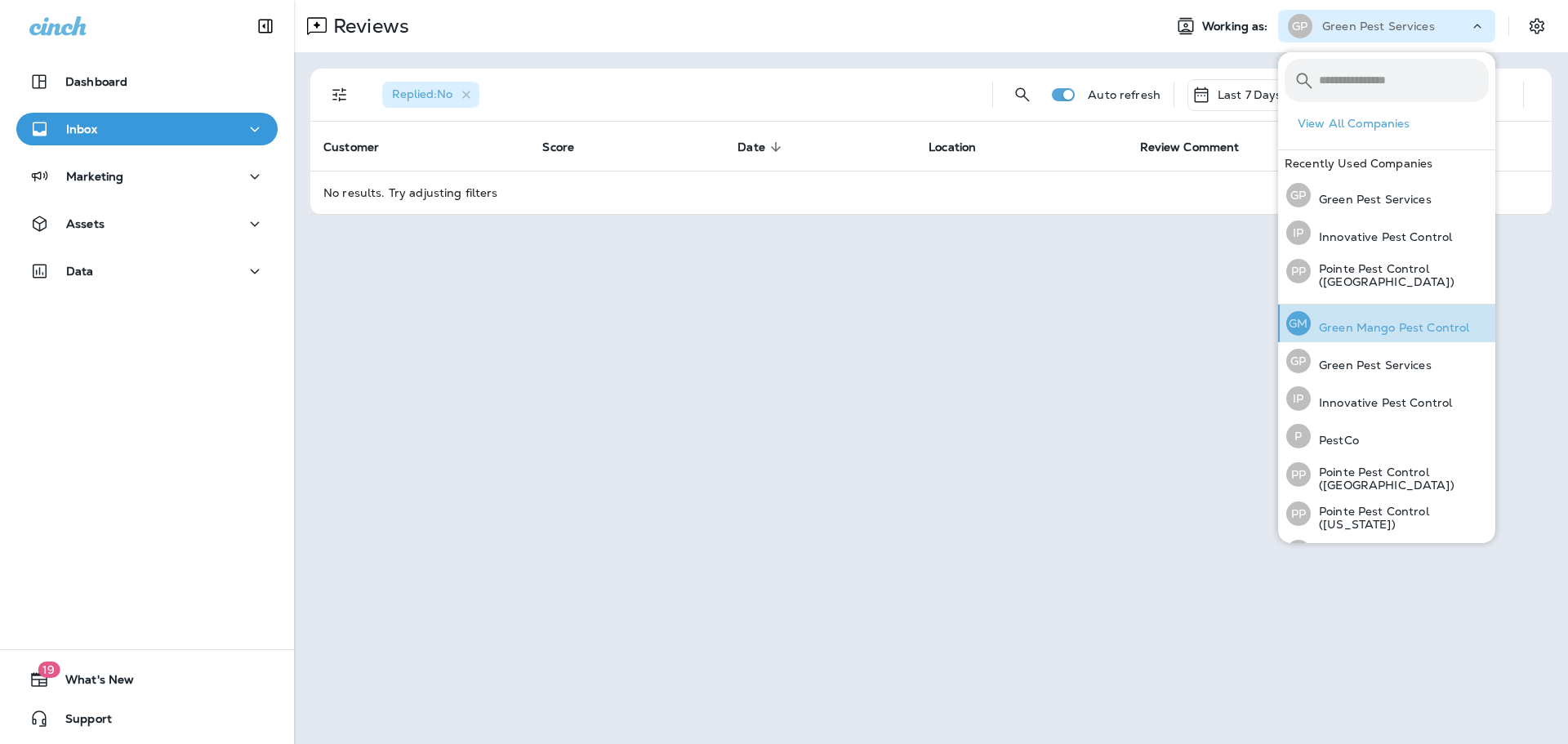
click at [1365, 328] on p "Green Mango Pest Control" at bounding box center [1390, 327] width 158 height 13
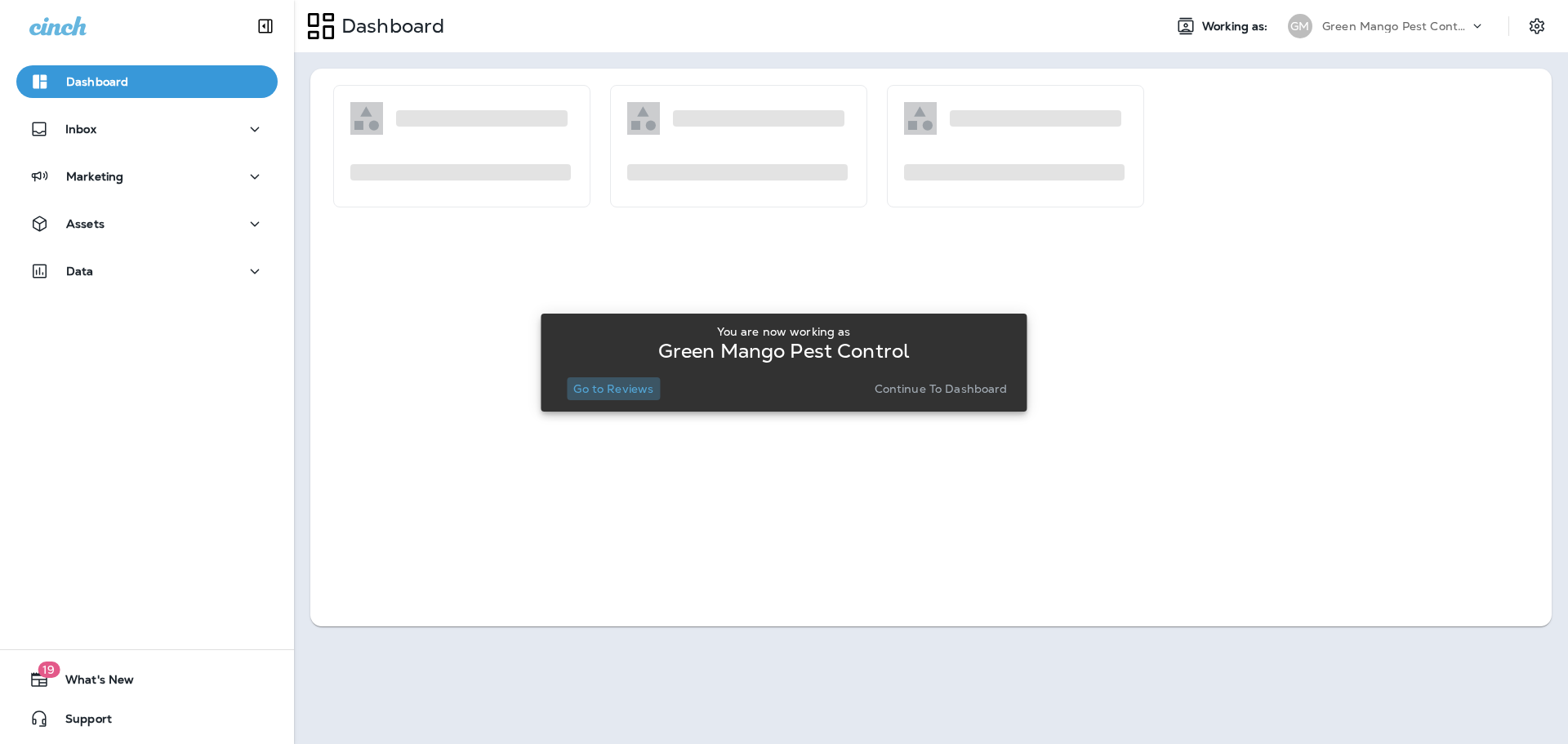
click at [644, 394] on p "Go to Reviews" at bounding box center [613, 389] width 80 height 13
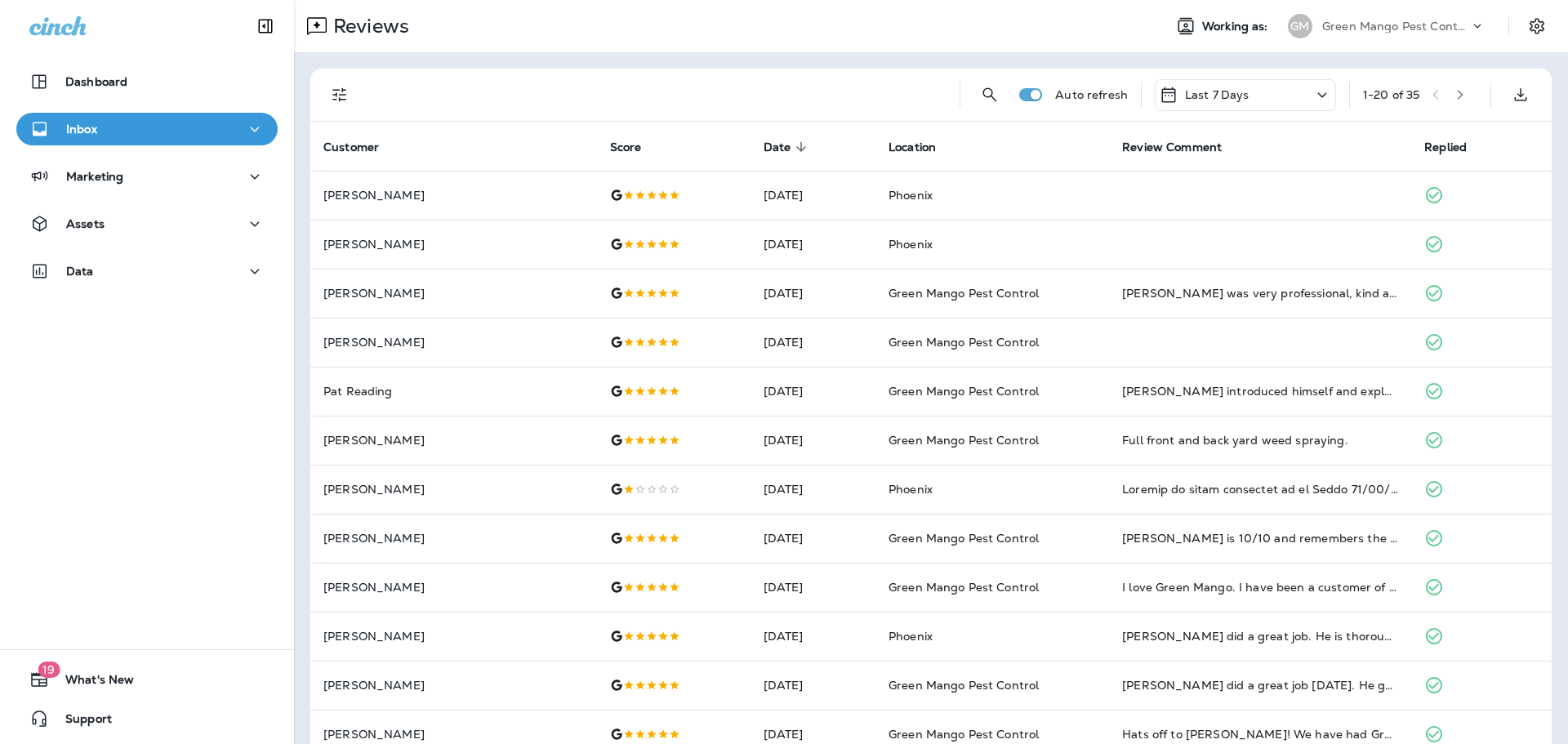
drag, startPoint x: 334, startPoint y: 82, endPoint x: 341, endPoint y: 101, distance: 20.2
click at [334, 82] on button "Filters" at bounding box center [339, 94] width 32 height 32
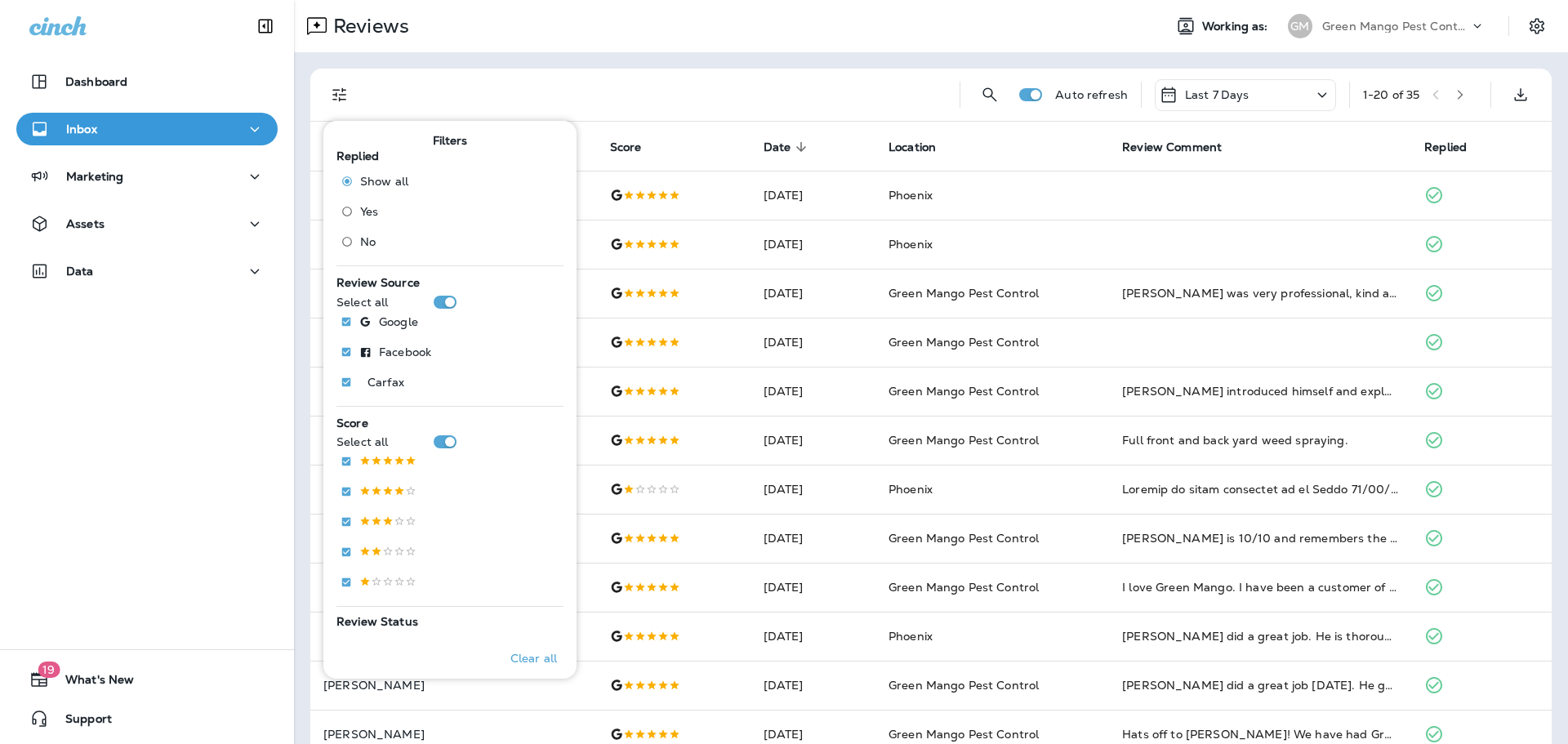
click at [360, 245] on span "No" at bounding box center [367, 242] width 16 height 13
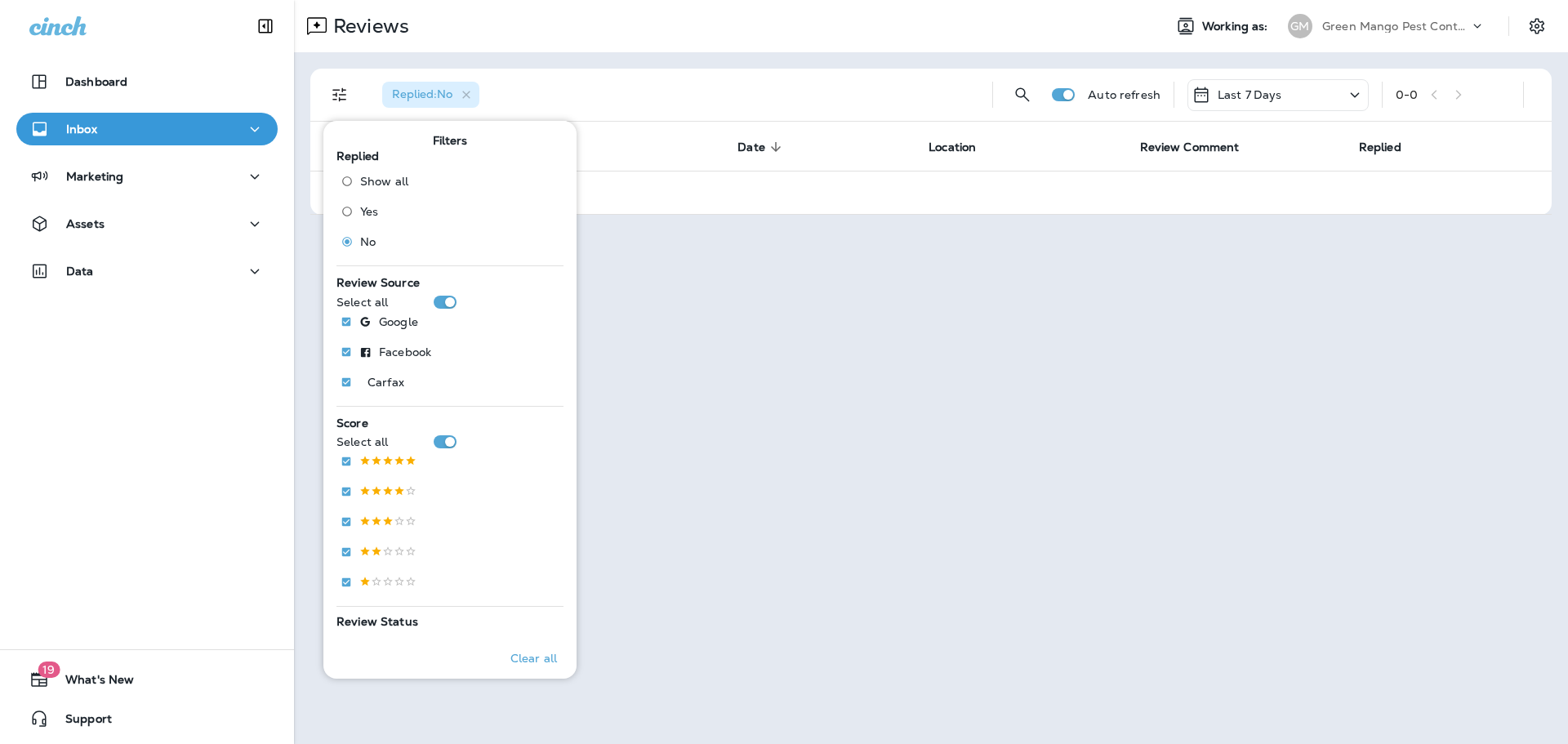
click at [949, 21] on div "Reviews" at bounding box center [722, 26] width 856 height 32
